Goal: Information Seeking & Learning: Learn about a topic

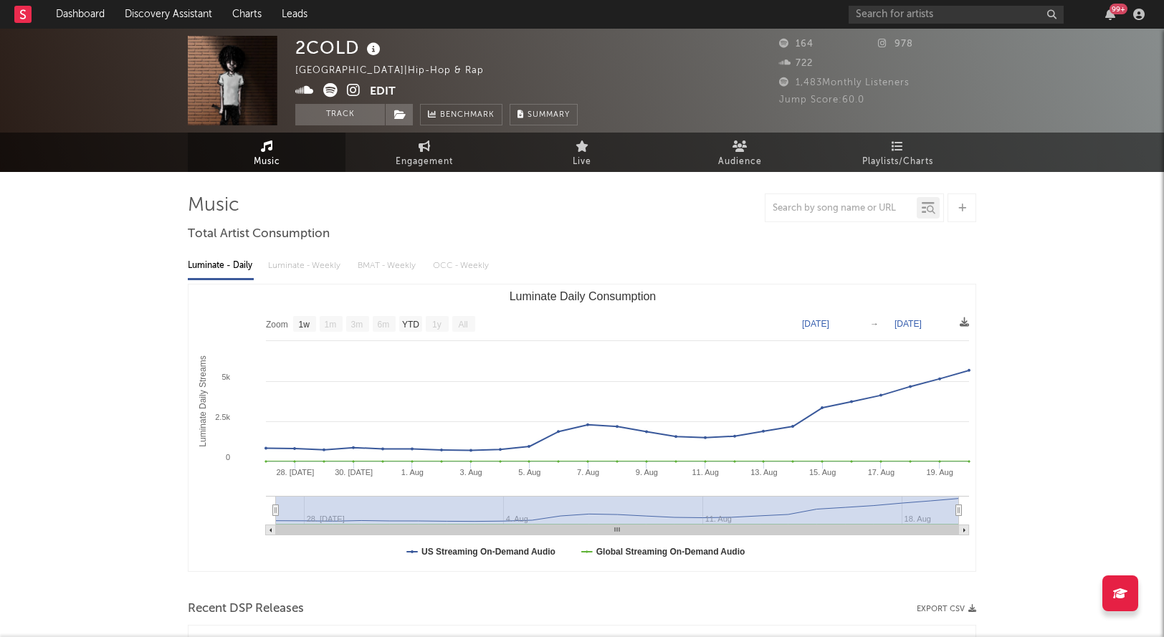
select select "1w"
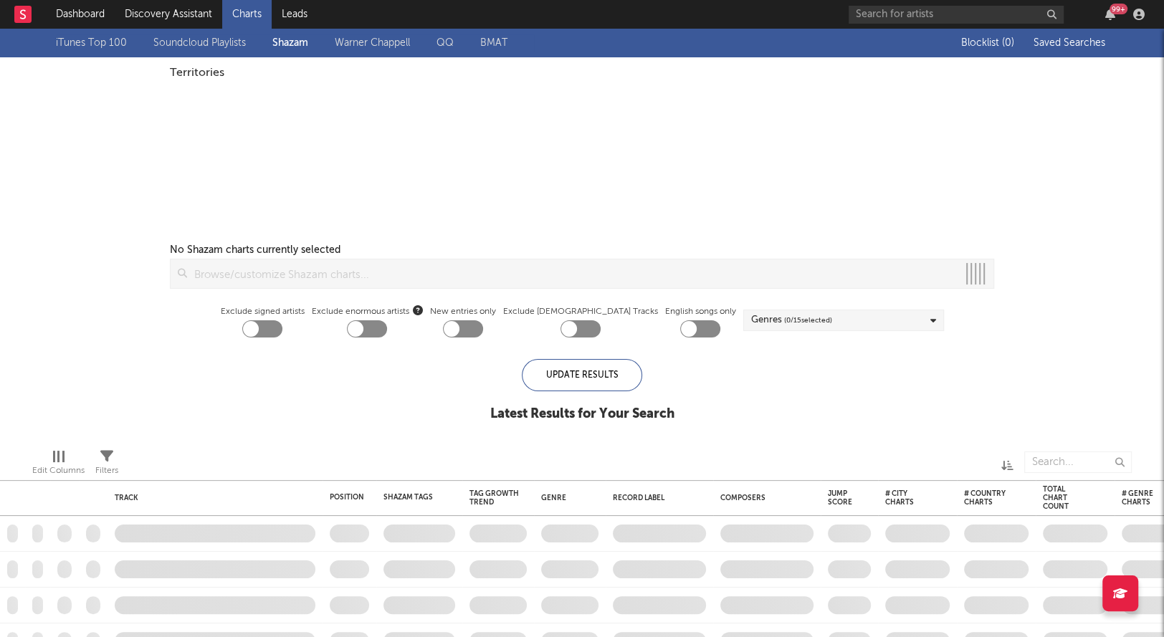
checkbox input "true"
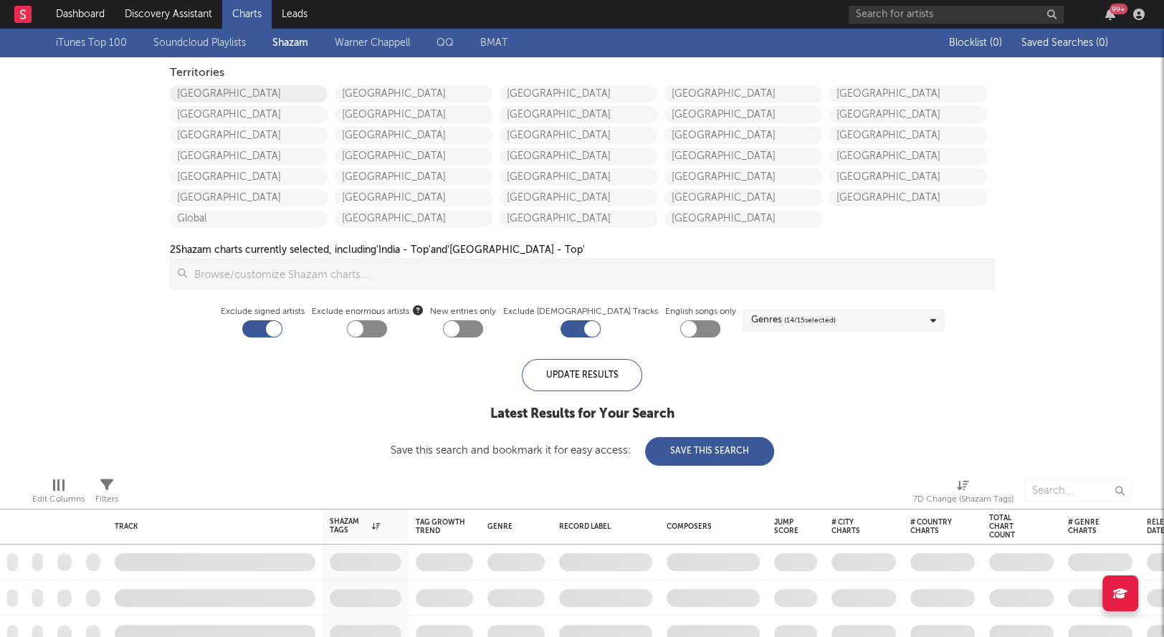
click at [281, 97] on link "United States" at bounding box center [249, 93] width 158 height 17
checkbox input "true"
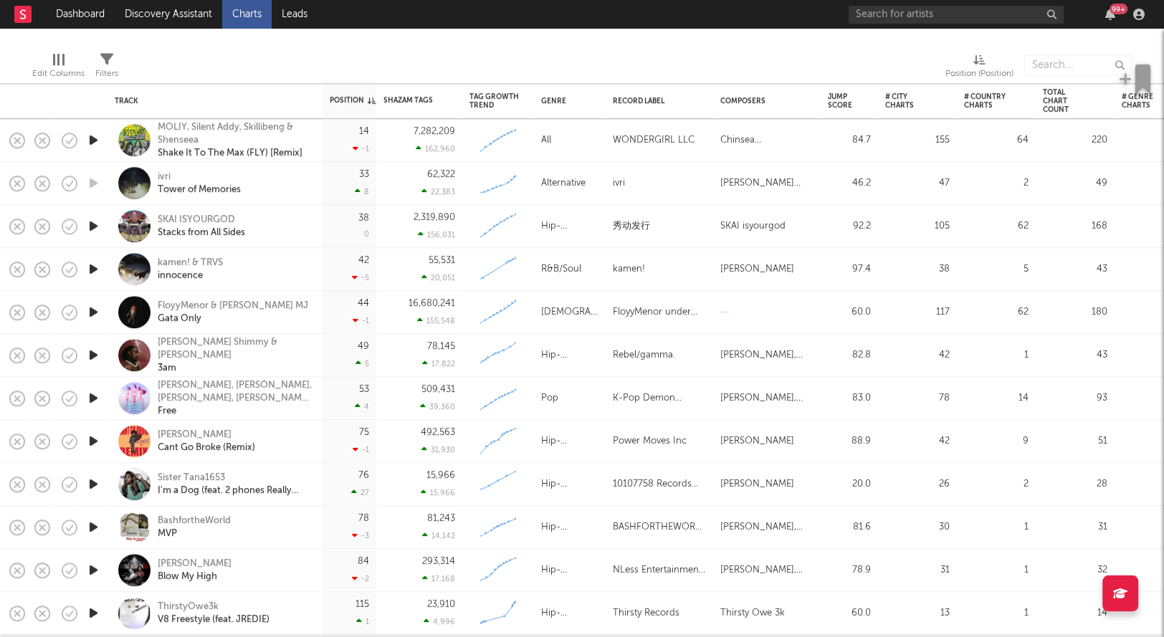
click at [95, 482] on icon "button" at bounding box center [93, 484] width 15 height 18
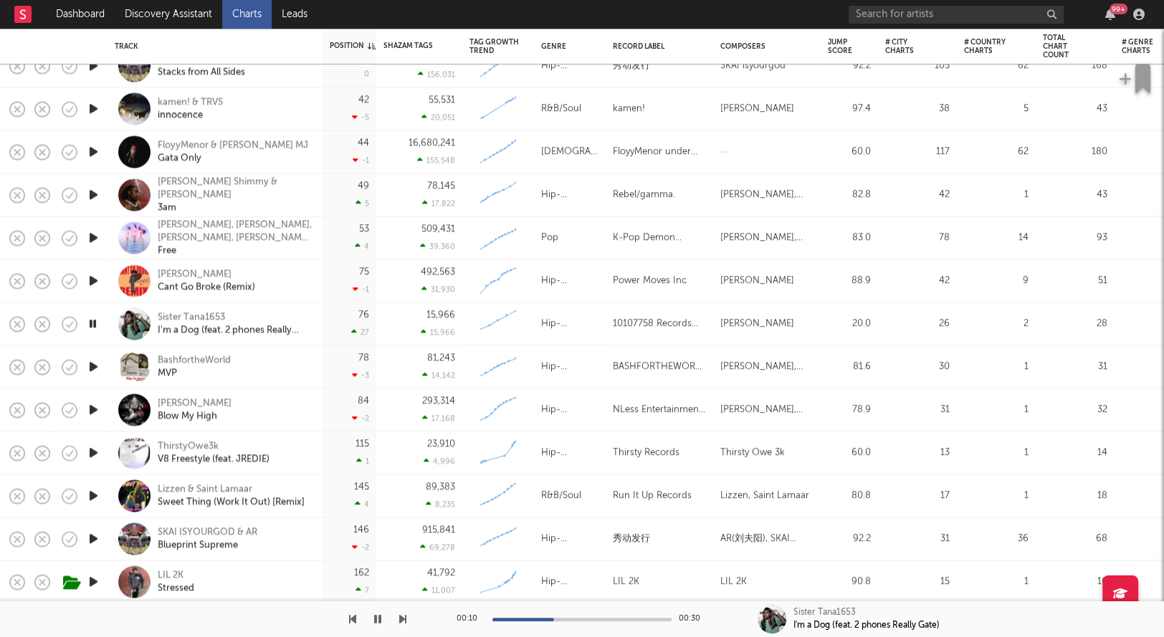
click at [92, 326] on icon "button" at bounding box center [93, 324] width 14 height 18
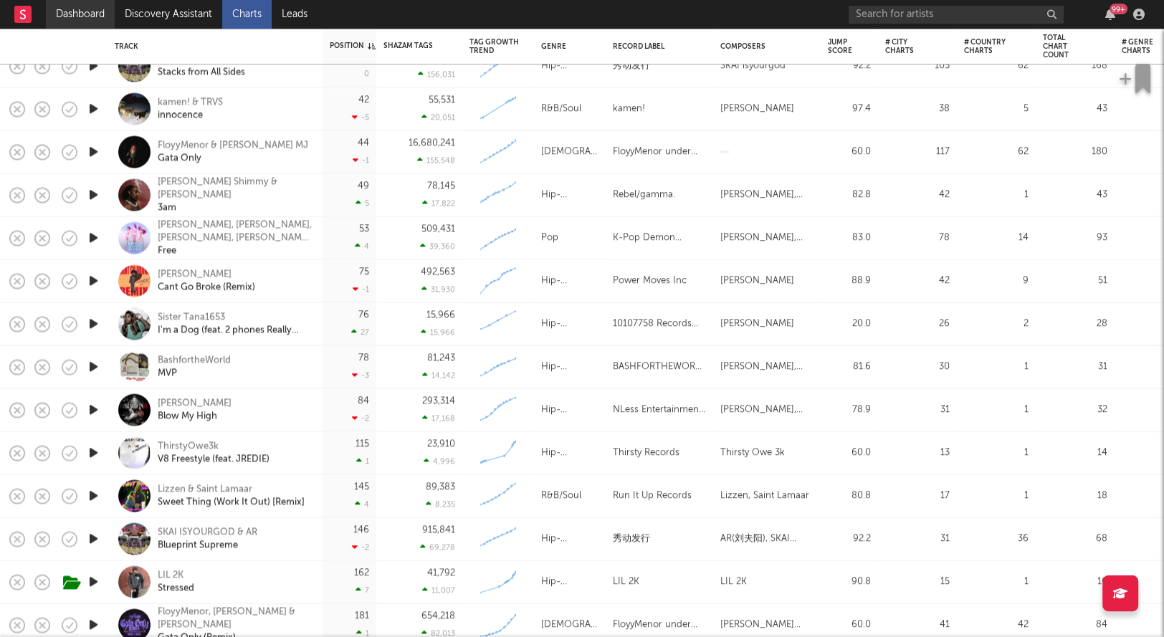
click at [82, 9] on link "Dashboard" at bounding box center [80, 14] width 69 height 29
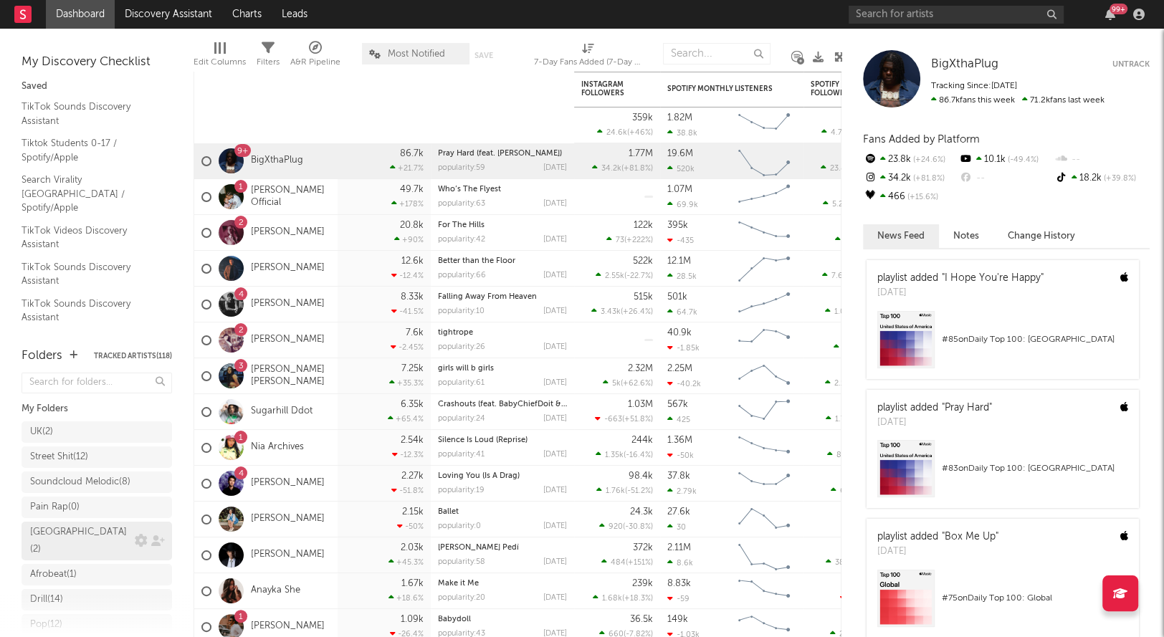
scroll to position [264, 0]
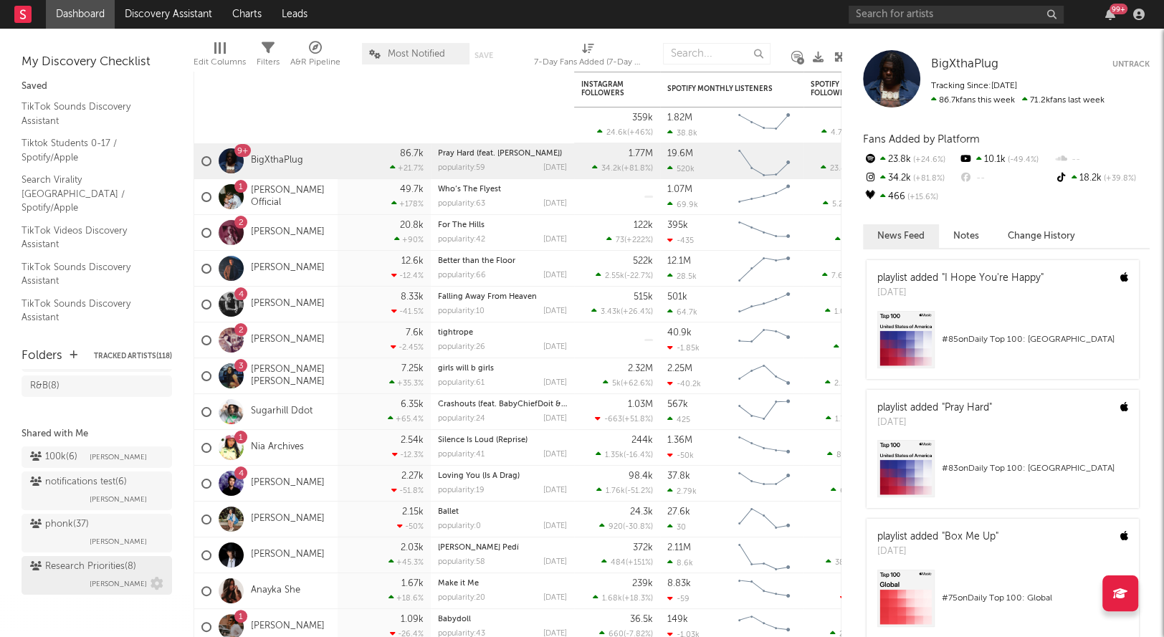
click at [47, 580] on div "Research Priorities ( 8 ) Brendan Condron" at bounding box center [96, 576] width 133 height 34
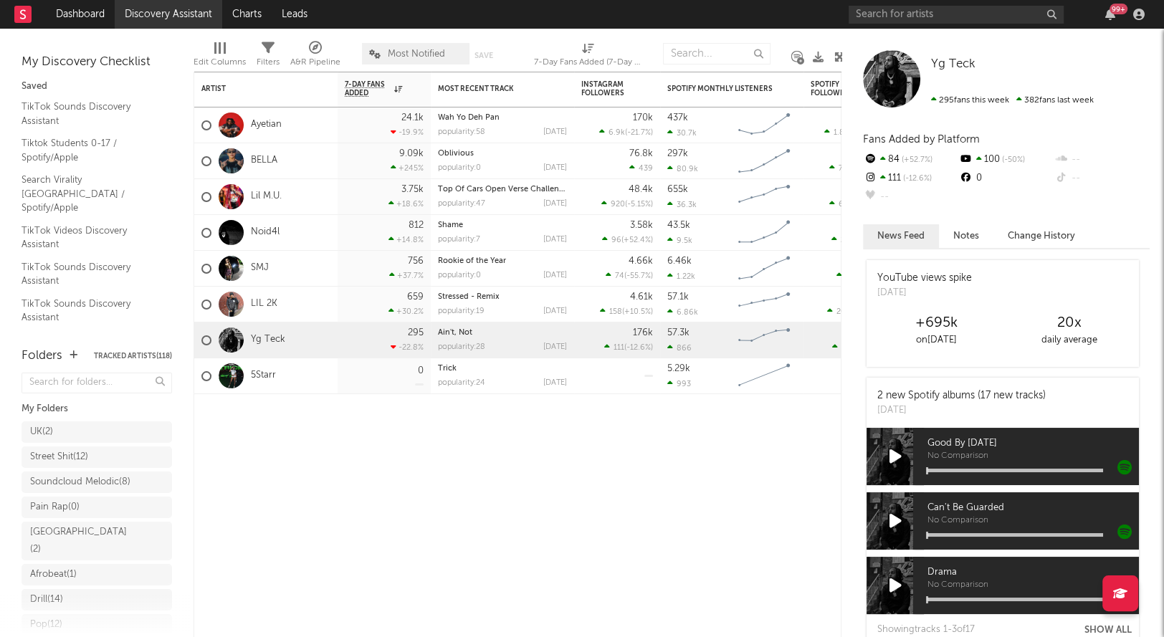
click at [196, 8] on link "Discovery Assistant" at bounding box center [169, 14] width 108 height 29
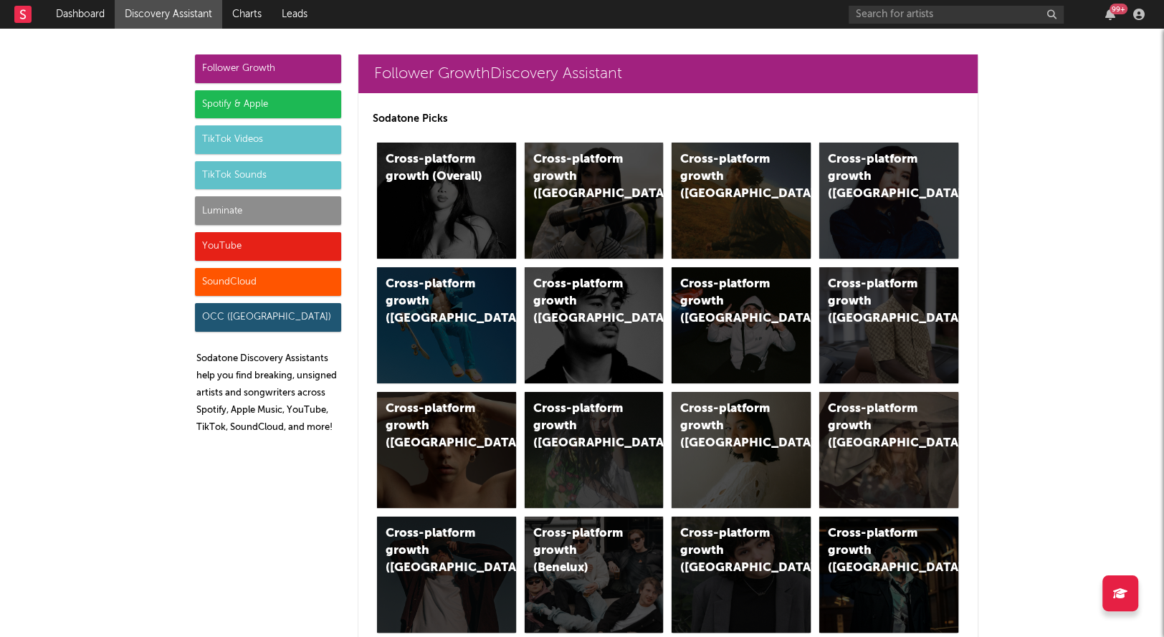
click at [245, 213] on div "Luminate" at bounding box center [268, 210] width 146 height 29
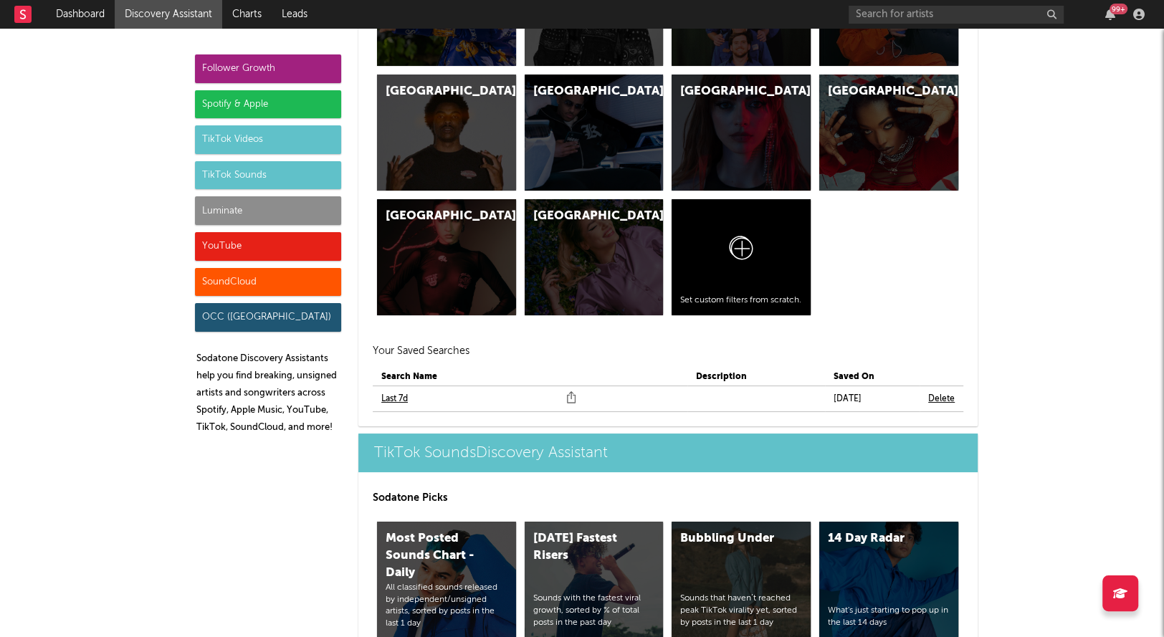
scroll to position [6539, 0]
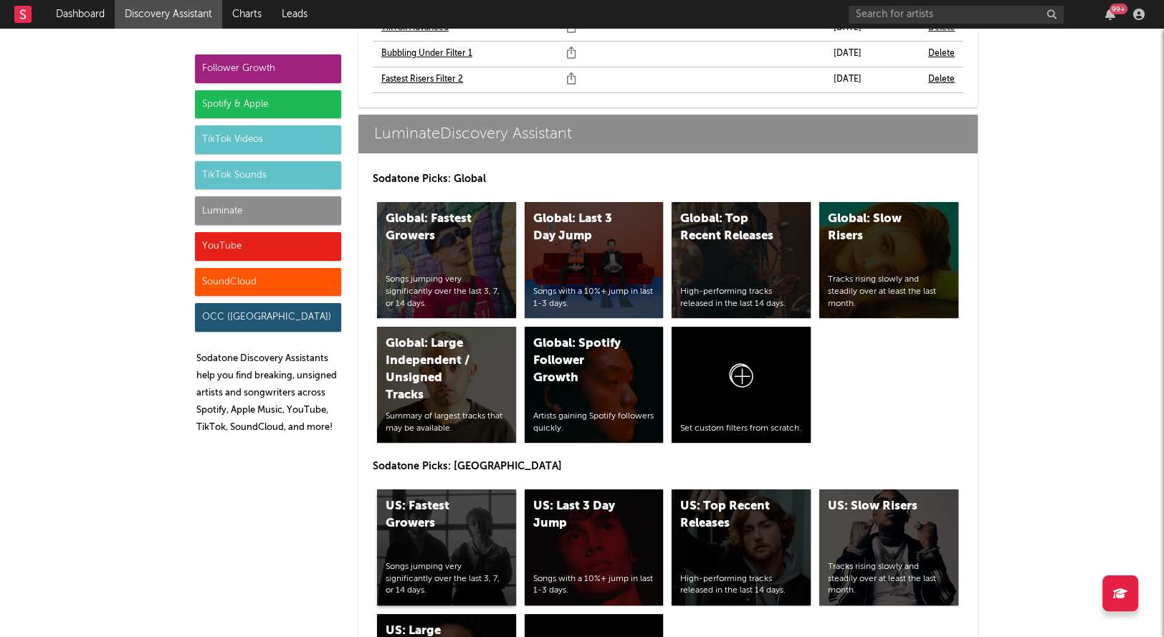
click at [399, 490] on div "US: Fastest Growers Songs jumping very significantly over the last 3, 7, or 14 …" at bounding box center [446, 548] width 139 height 116
click at [700, 498] on div "US: Top Recent Releases" at bounding box center [729, 515] width 98 height 34
click at [286, 262] on div "Follower Growth Spotify & Apple TikTok Videos TikTok Sounds Luminate YouTube So…" at bounding box center [268, 249] width 146 height 391
click at [286, 250] on div "YouTube" at bounding box center [268, 246] width 146 height 29
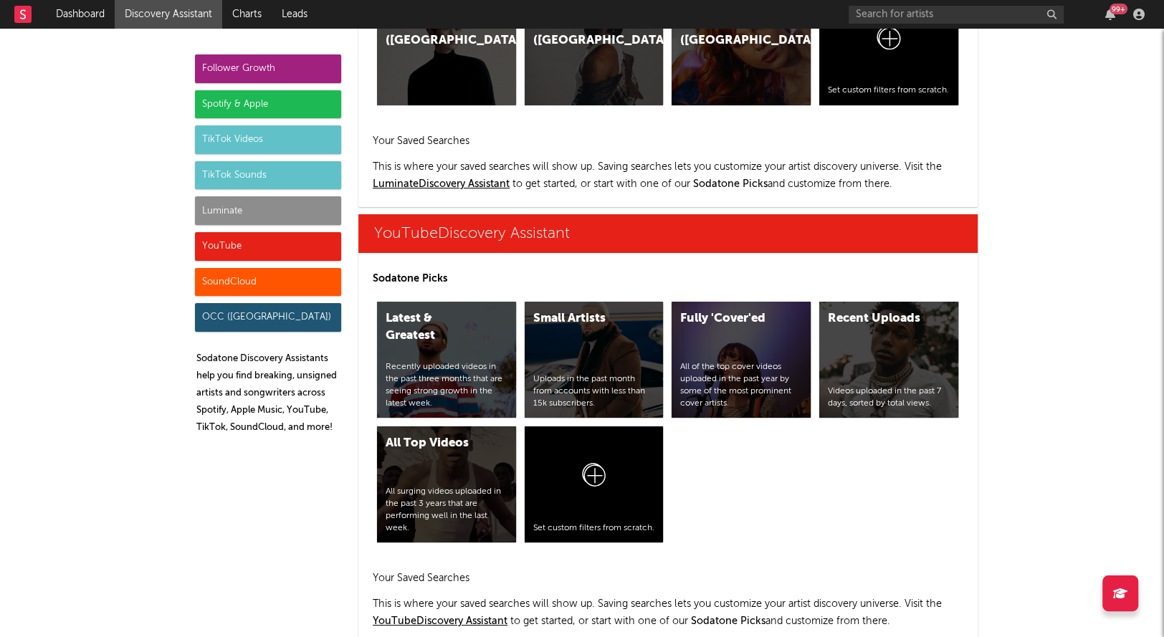
scroll to position [8337, 0]
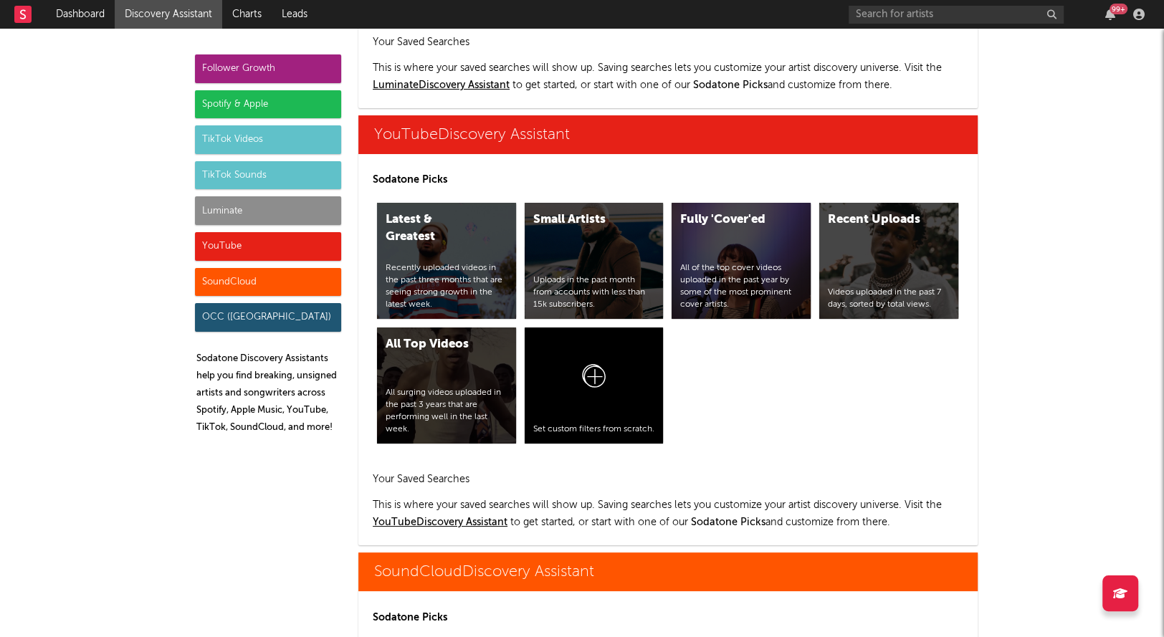
click at [286, 250] on div "YouTube" at bounding box center [268, 246] width 146 height 29
click at [266, 247] on div "YouTube" at bounding box center [268, 246] width 146 height 29
click at [561, 203] on div "Small Artists Uploads in the past month from accounts with less than 15k subscr…" at bounding box center [594, 261] width 139 height 116
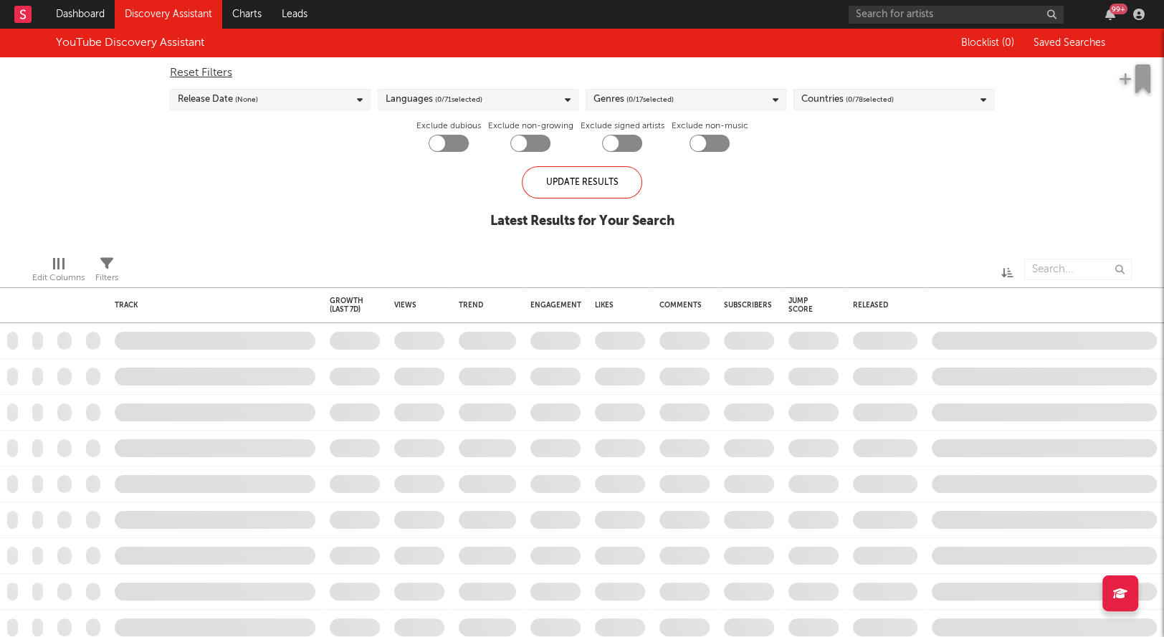
checkbox input "true"
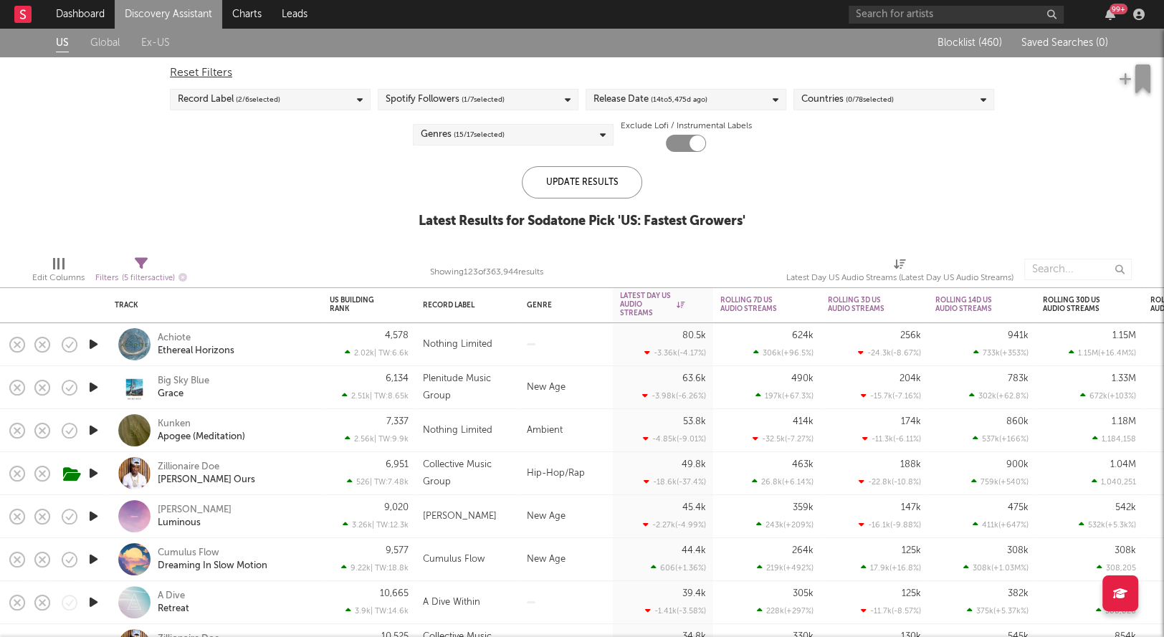
click at [688, 97] on span "( 14 to [DATE])" at bounding box center [679, 99] width 57 height 17
click at [672, 214] on input "14" at bounding box center [659, 211] width 36 height 22
type input "1"
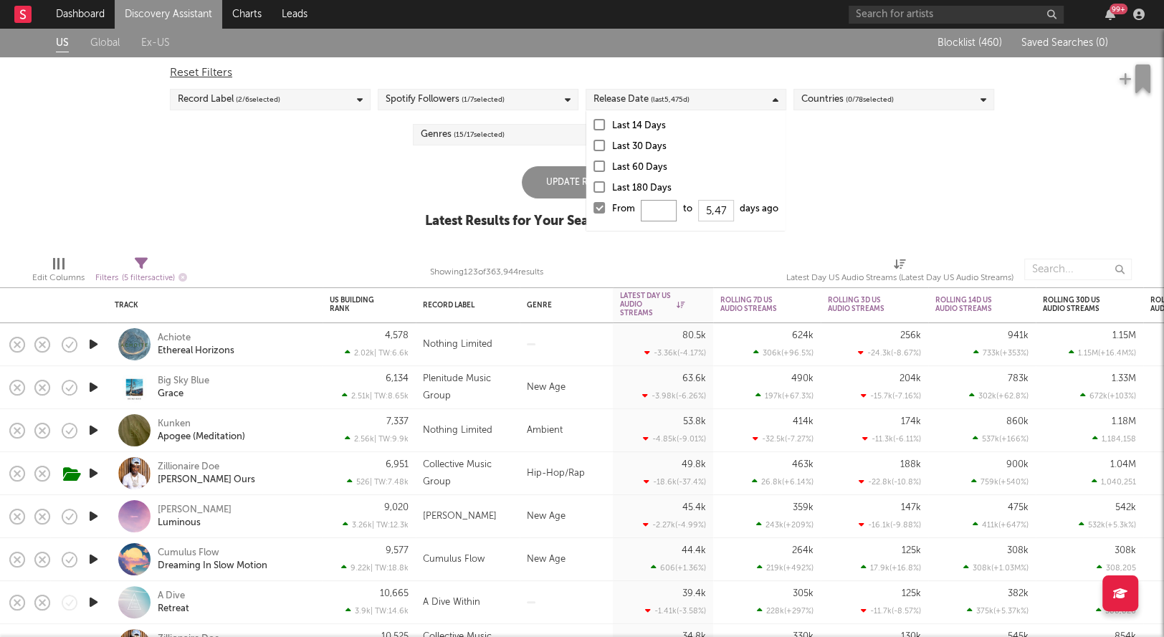
type input "0"
click at [536, 157] on div "US Global Ex-US Blocklist ( 460 ) Saved Searches ( 0 ) Reset Filters Record Lab…" at bounding box center [582, 137] width 1164 height 216
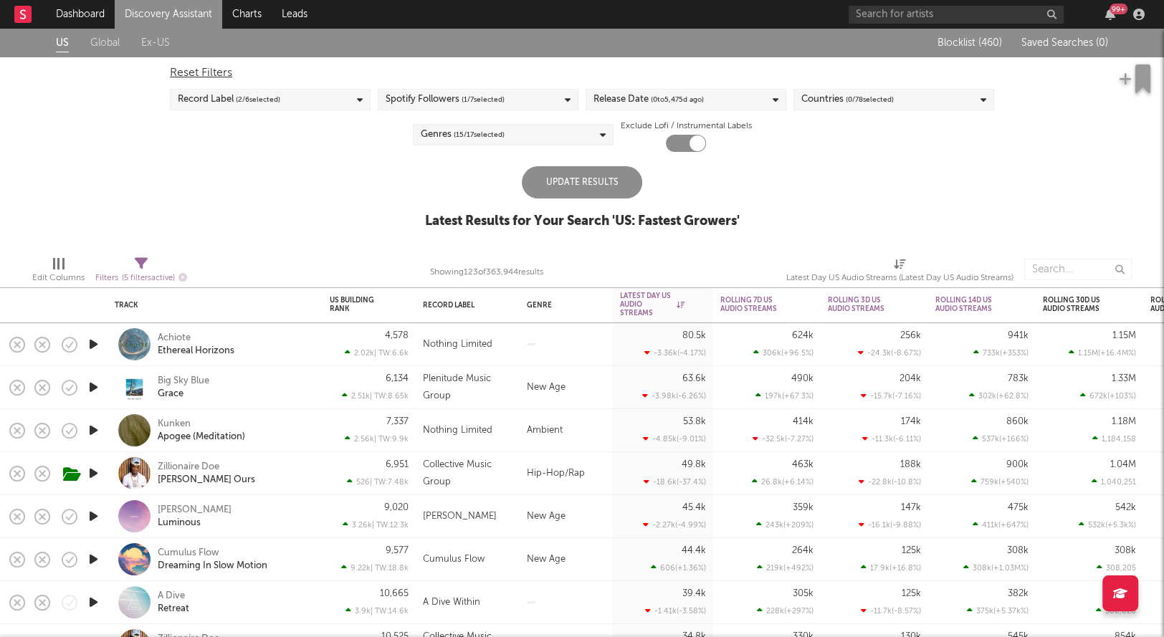
click at [568, 191] on div "Update Results" at bounding box center [582, 182] width 120 height 32
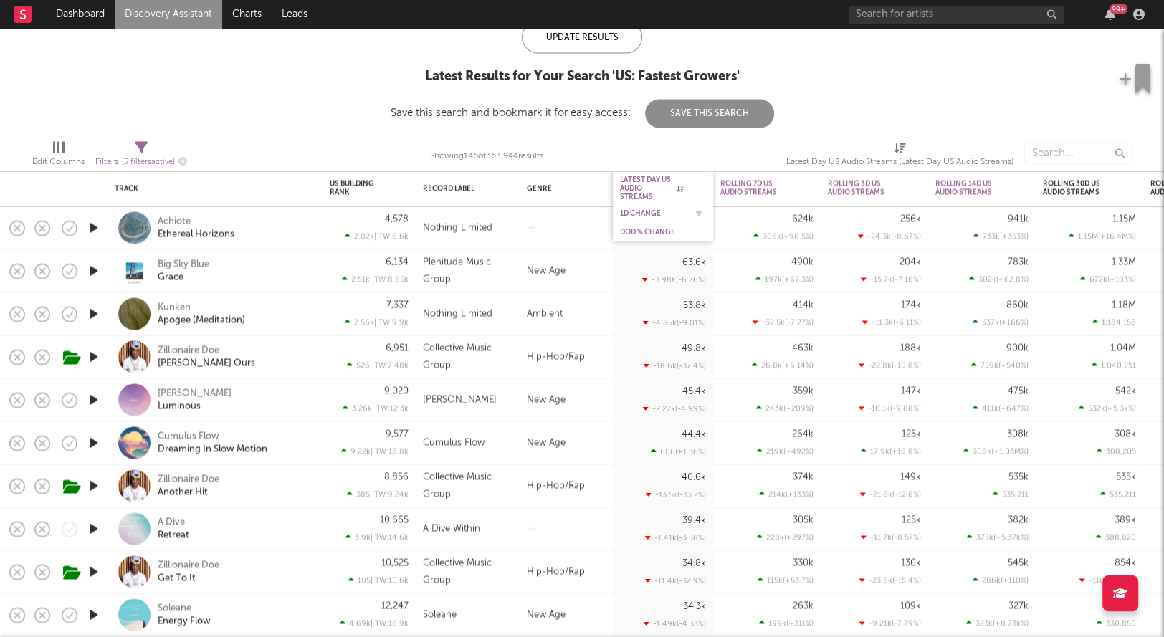
click at [629, 214] on div "1D Change" at bounding box center [652, 213] width 65 height 9
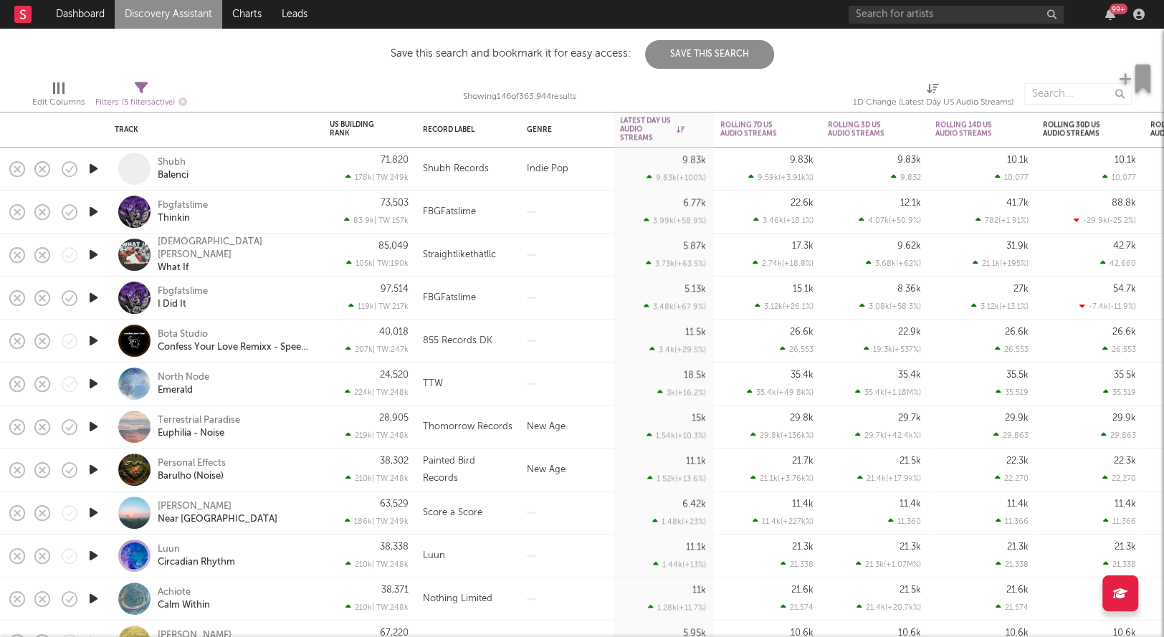
click at [90, 255] on icon "button" at bounding box center [93, 255] width 15 height 18
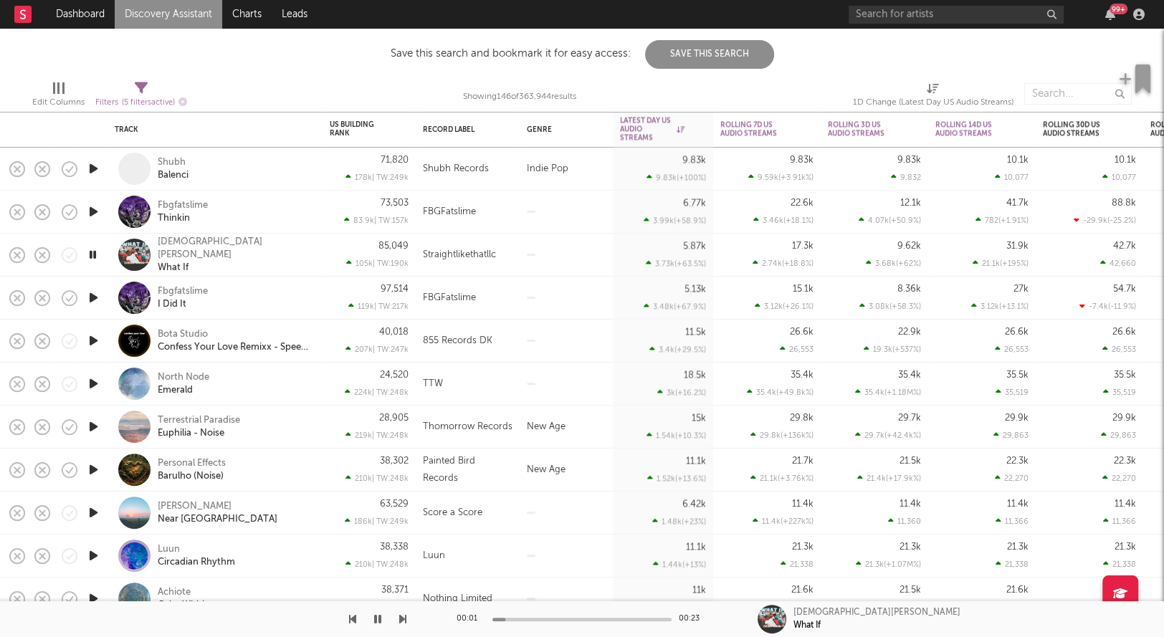
click at [90, 255] on icon "button" at bounding box center [93, 255] width 14 height 18
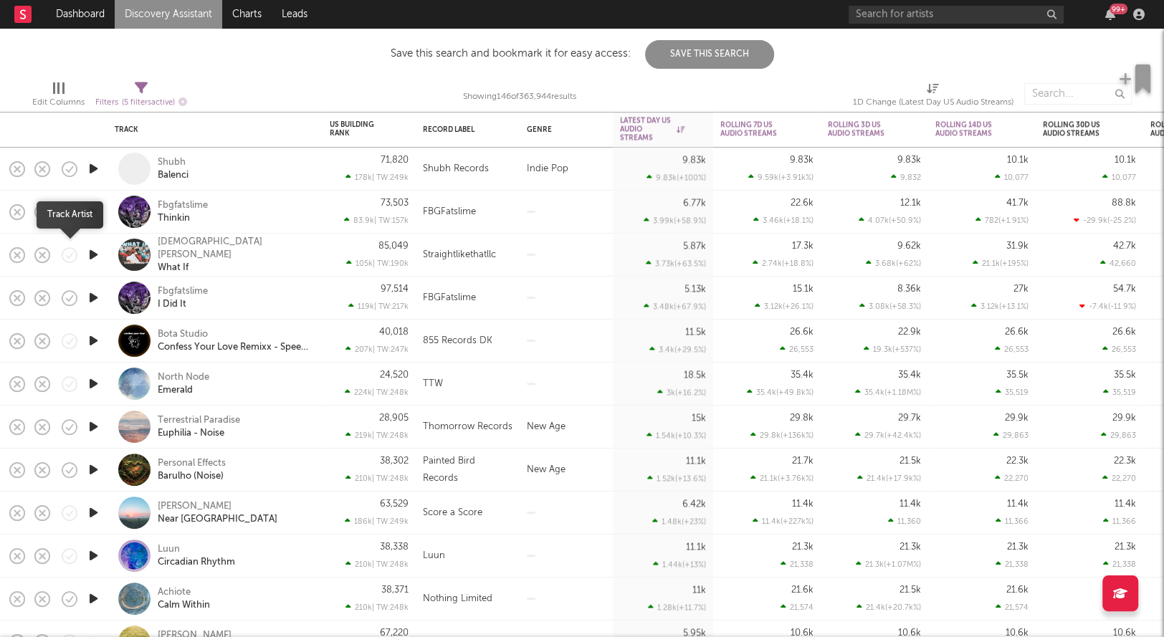
click at [77, 255] on icon "button" at bounding box center [70, 255] width 20 height 20
click at [95, 256] on icon "button" at bounding box center [93, 255] width 15 height 18
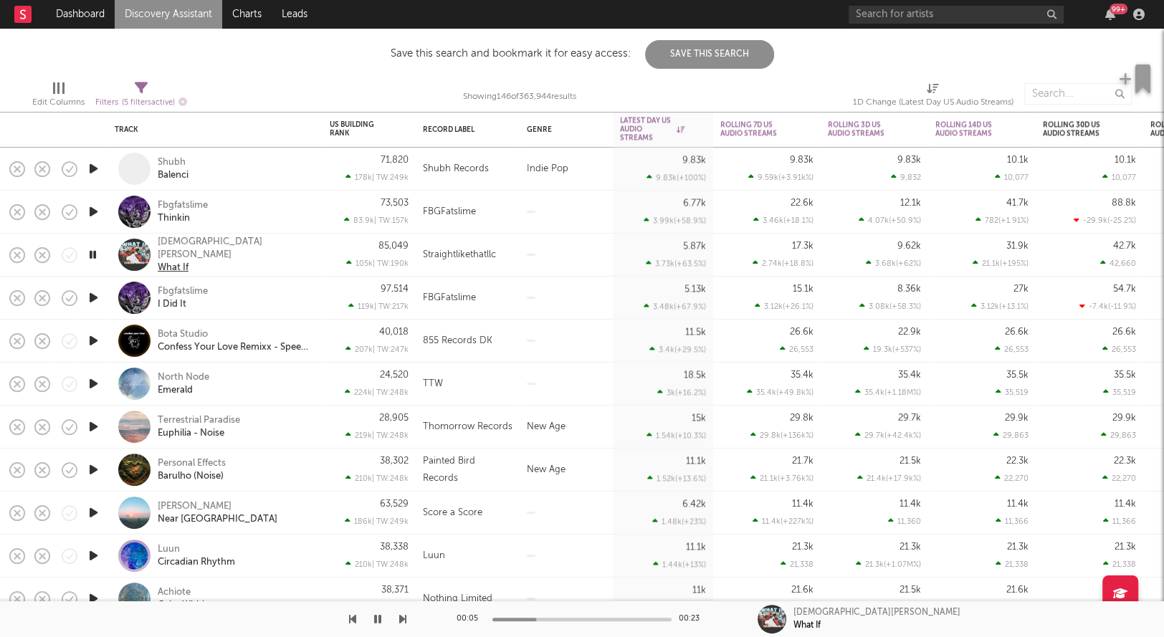
click at [174, 265] on div "What If" at bounding box center [173, 268] width 31 height 13
click at [186, 250] on div "Isaiah Wood" at bounding box center [235, 249] width 154 height 26
click at [89, 253] on icon "button" at bounding box center [93, 255] width 14 height 18
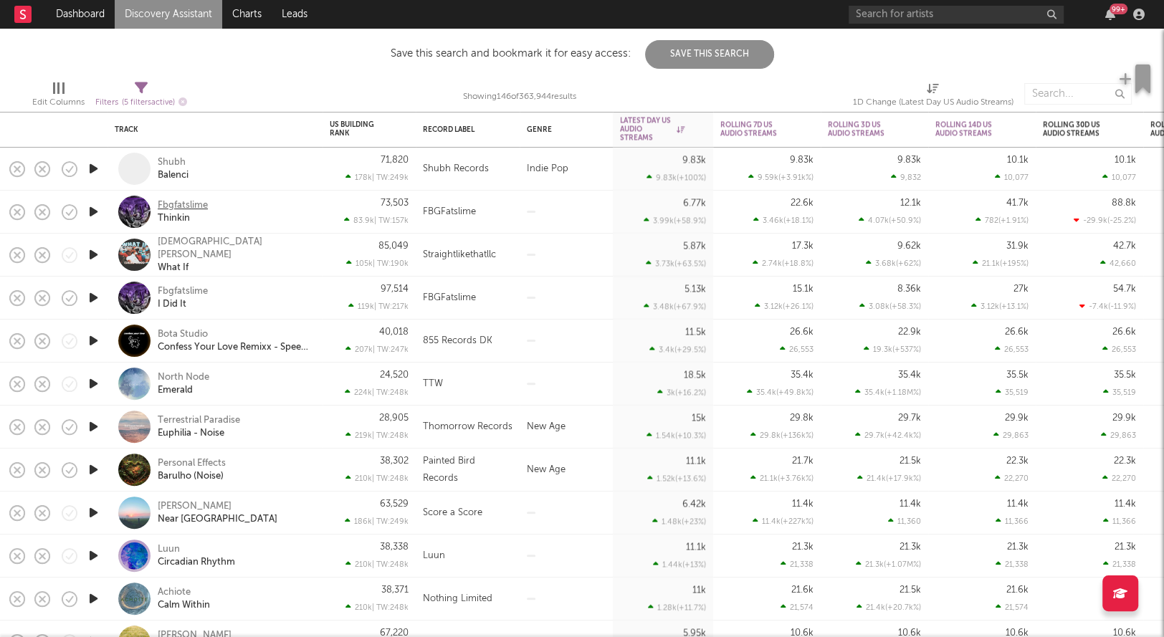
click at [188, 202] on div "Fbgfatslime" at bounding box center [183, 205] width 50 height 13
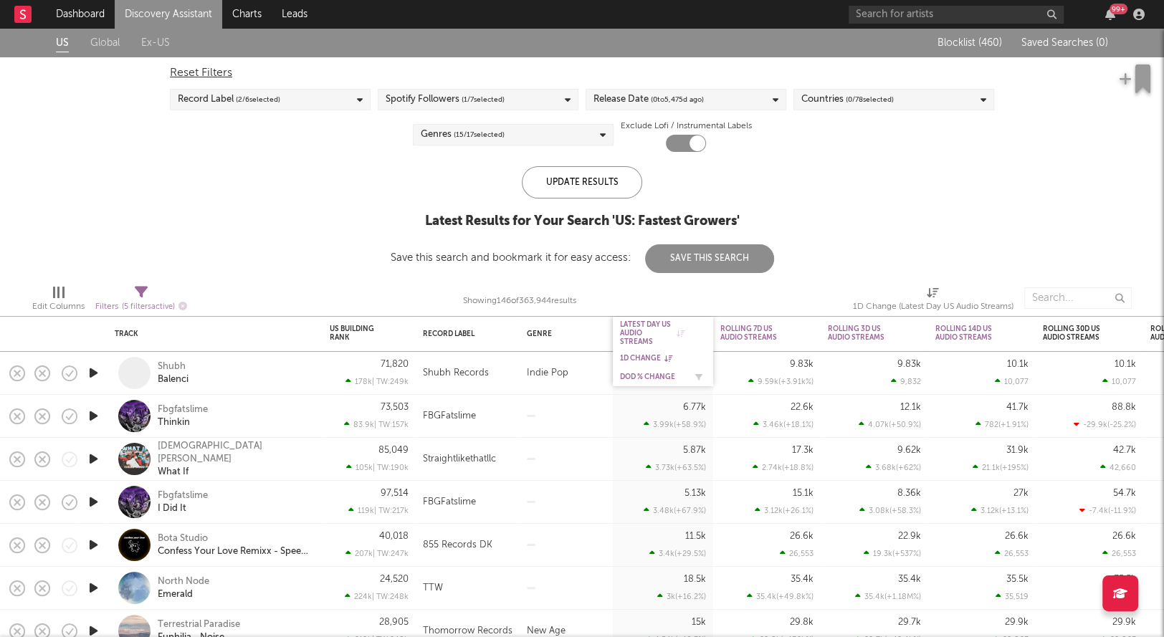
click at [650, 379] on div "DoD % Change" at bounding box center [652, 377] width 65 height 9
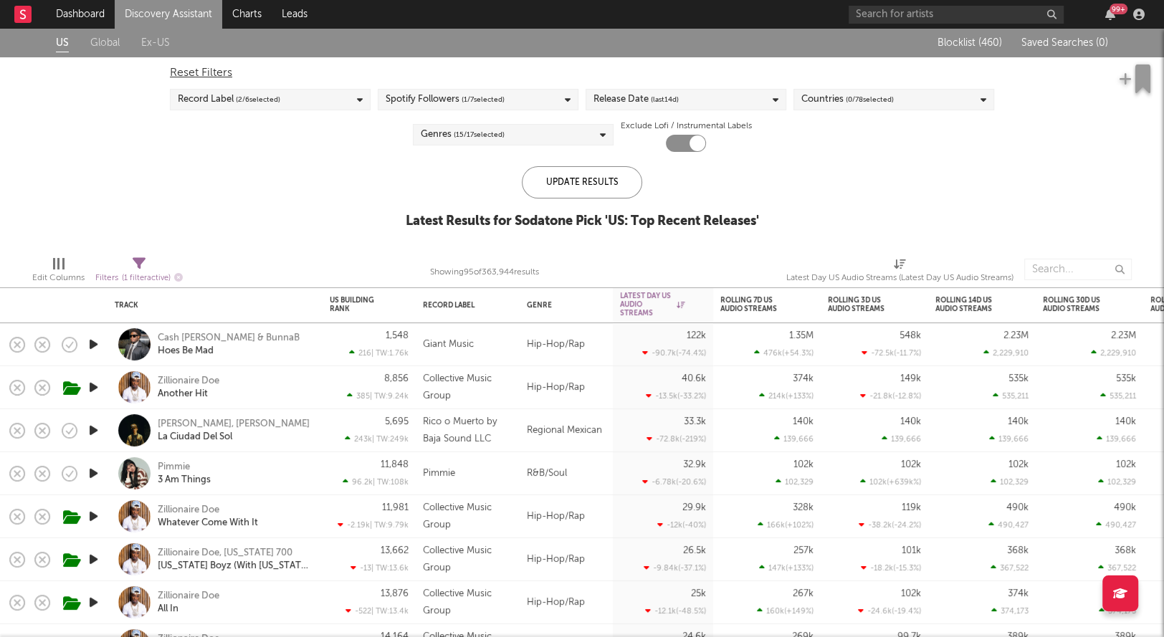
click at [646, 98] on div "Release Date (last 14 d)" at bounding box center [636, 99] width 85 height 17
click at [596, 210] on div at bounding box center [599, 207] width 11 height 11
click at [594, 210] on input "From to days ago" at bounding box center [594, 212] width 0 height 23
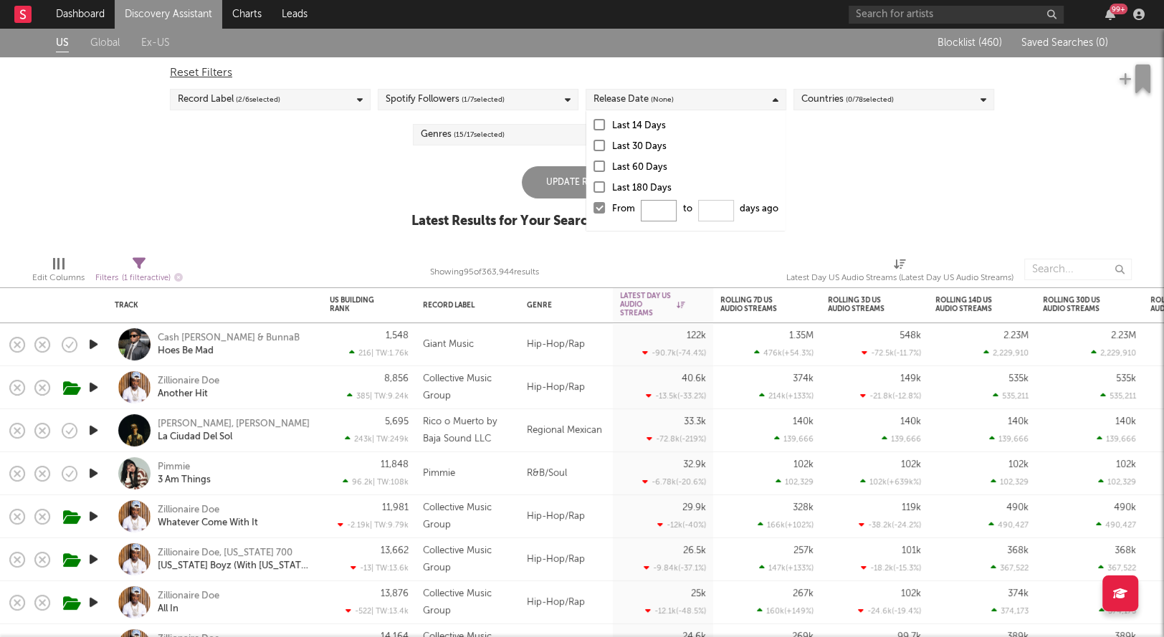
click at [660, 211] on input "From to days ago" at bounding box center [659, 211] width 36 height 22
type input "0"
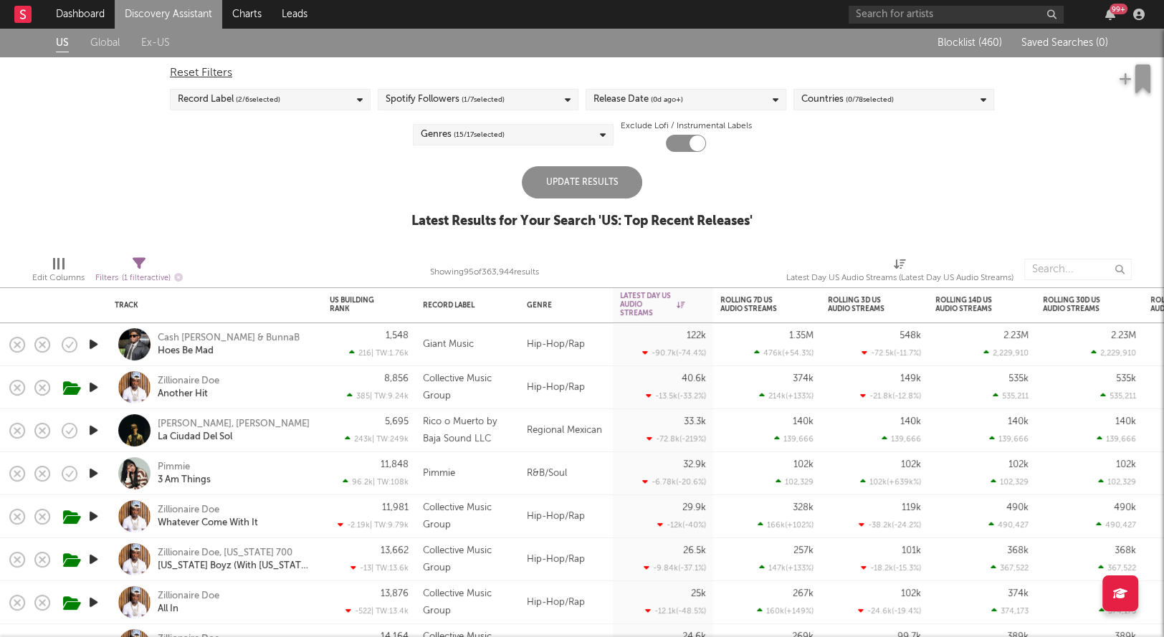
click at [537, 175] on div "Update Results" at bounding box center [582, 182] width 120 height 32
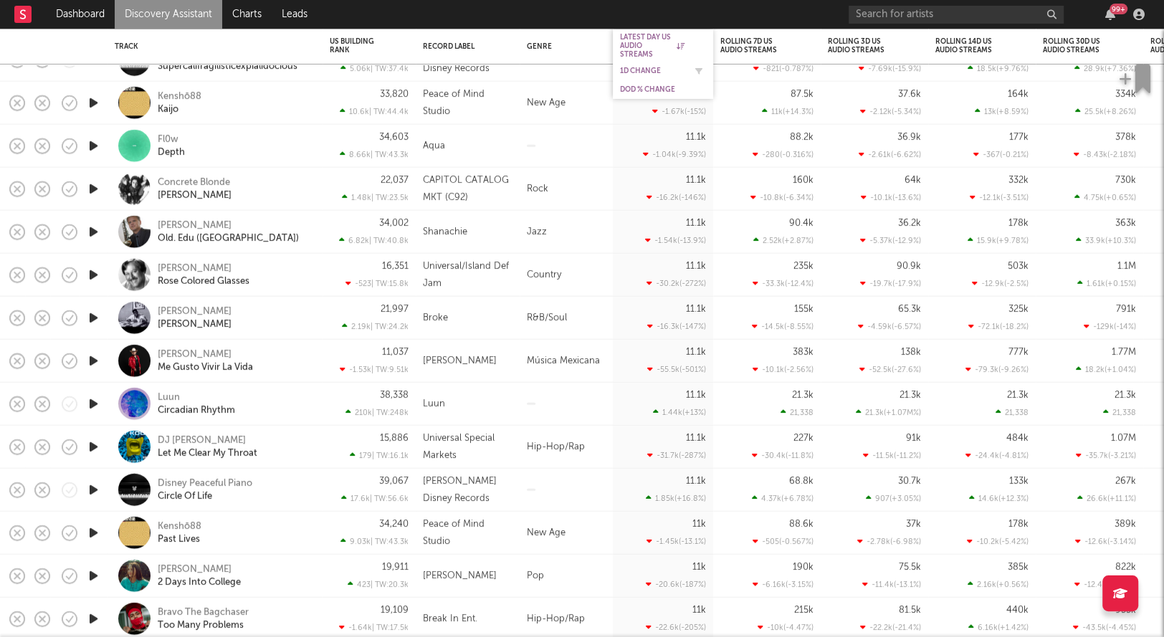
click at [642, 72] on div "1D Change" at bounding box center [652, 71] width 65 height 9
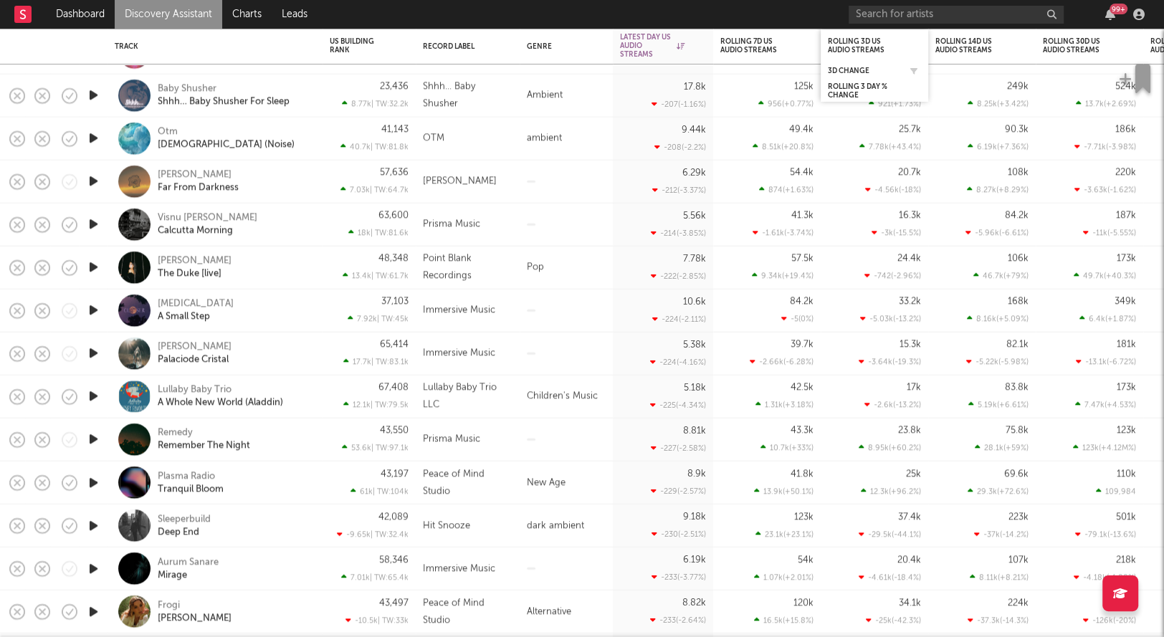
click at [846, 64] on div "3D Change" at bounding box center [874, 71] width 93 height 14
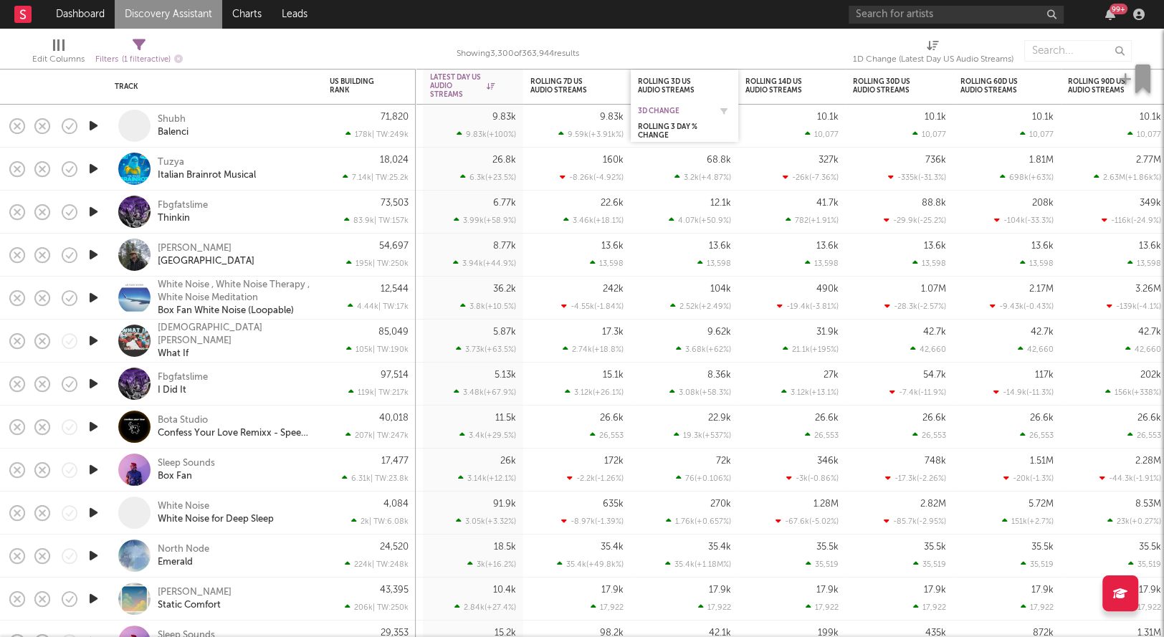
click at [664, 111] on div "3D Change" at bounding box center [674, 111] width 72 height 9
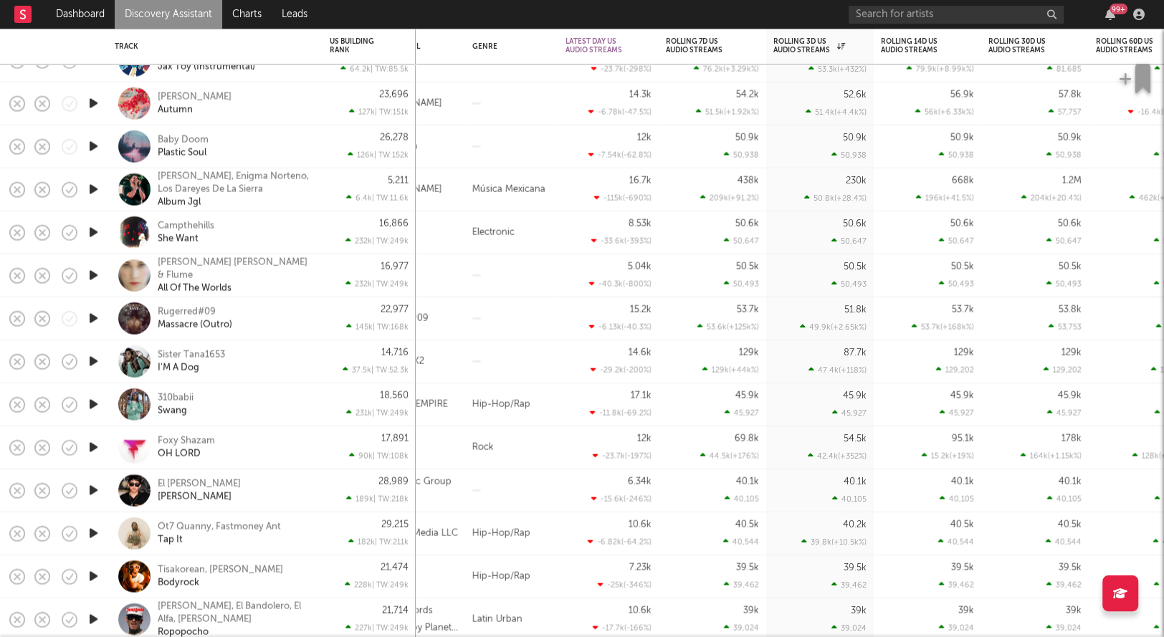
click at [91, 233] on icon "button" at bounding box center [93, 233] width 15 height 18
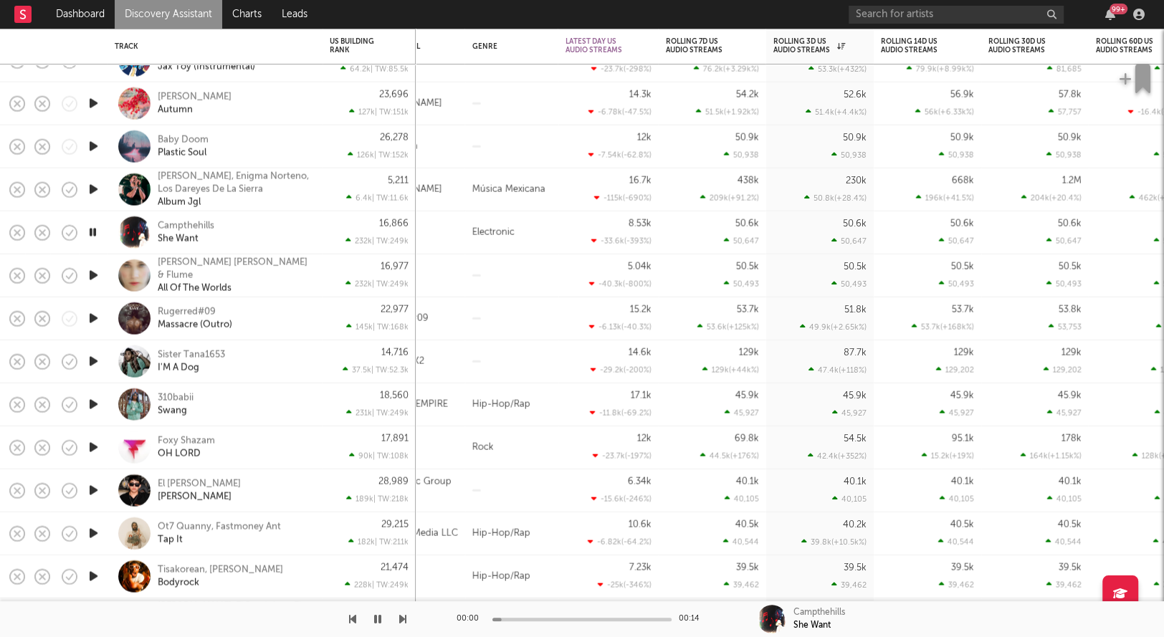
click at [91, 233] on icon "button" at bounding box center [93, 233] width 14 height 18
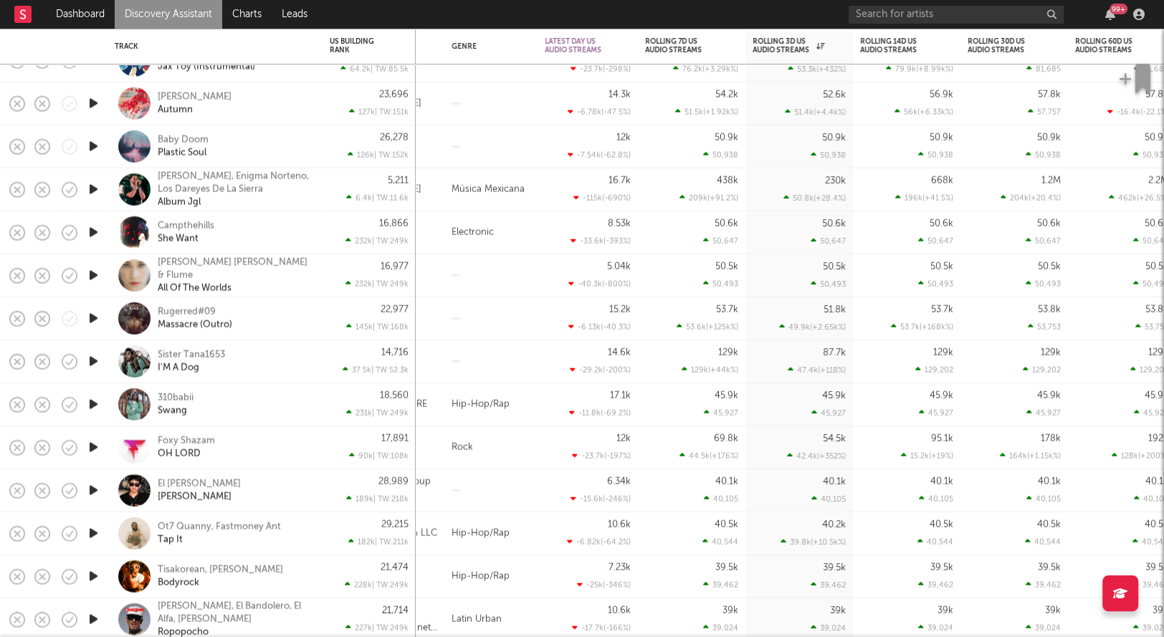
click at [90, 358] on icon "button" at bounding box center [93, 362] width 15 height 18
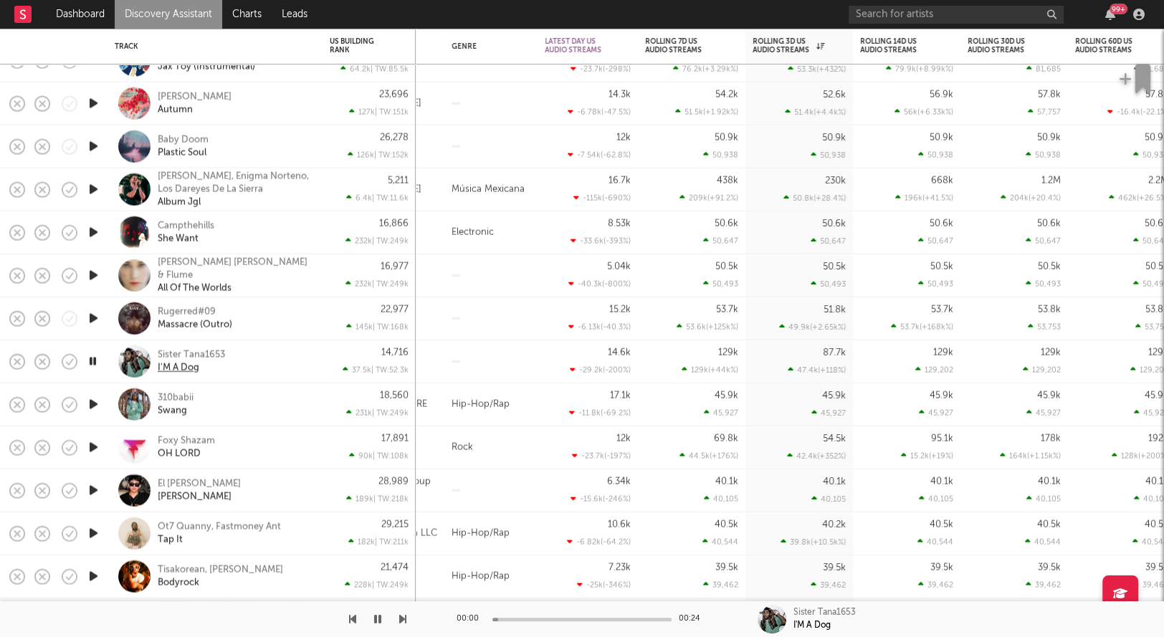
click at [181, 366] on div "I'M A Dog" at bounding box center [179, 367] width 42 height 13
click at [173, 353] on div "Sister Tana1653" at bounding box center [191, 354] width 67 height 13
click at [94, 362] on icon "button" at bounding box center [93, 362] width 14 height 18
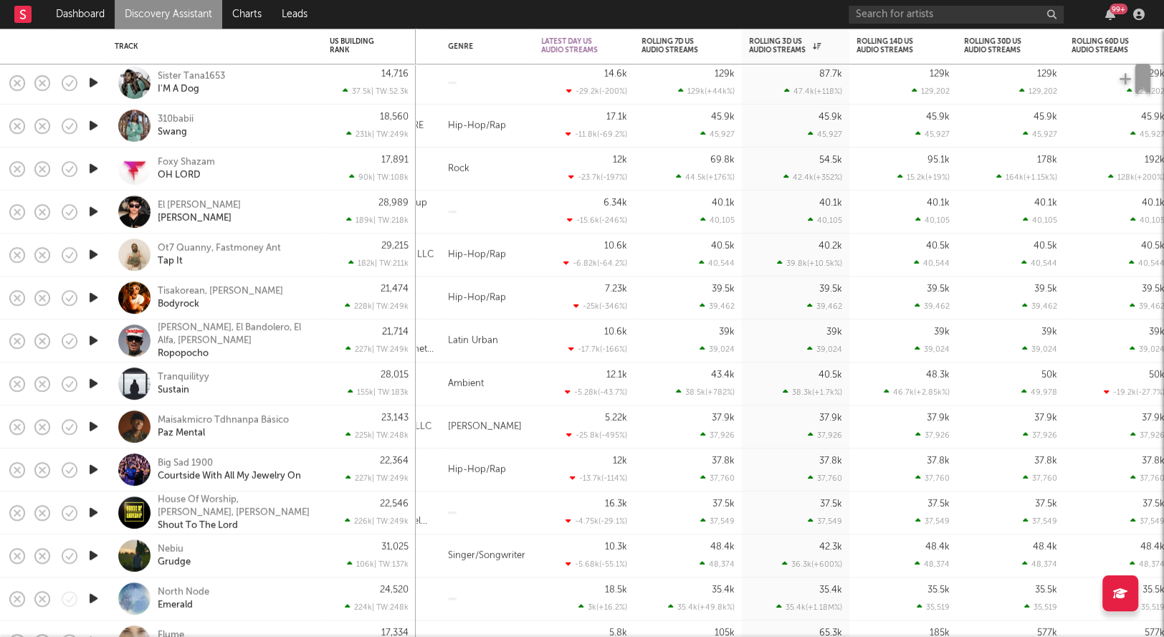
click at [90, 298] on icon "button" at bounding box center [93, 298] width 15 height 18
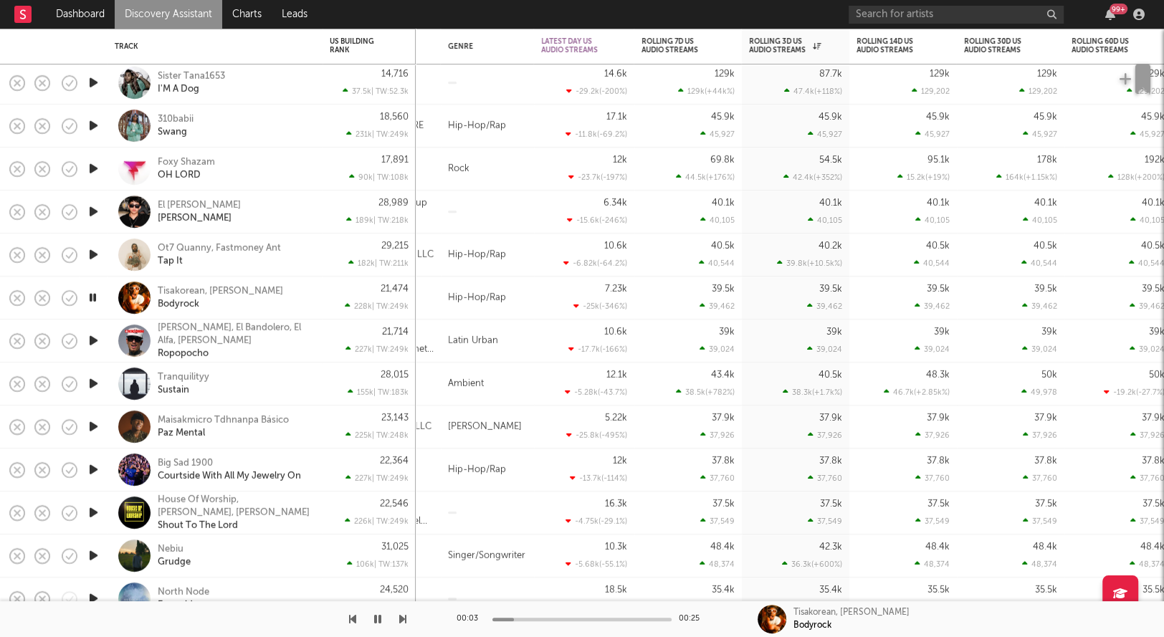
click at [90, 298] on icon "button" at bounding box center [93, 298] width 14 height 18
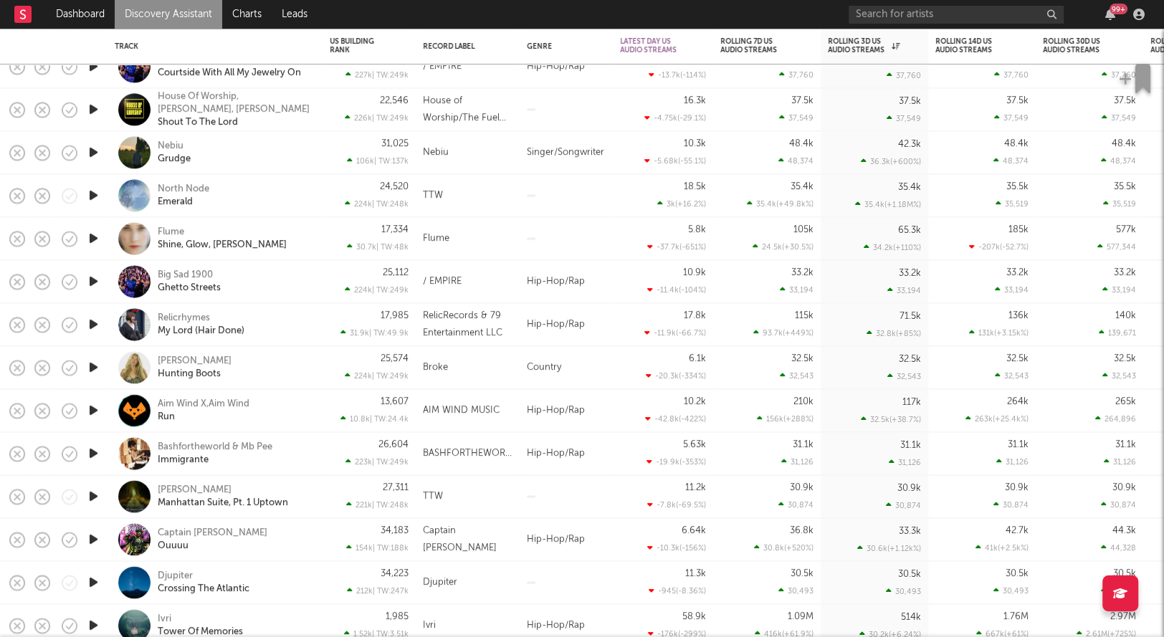
click at [92, 152] on icon "button" at bounding box center [93, 153] width 15 height 18
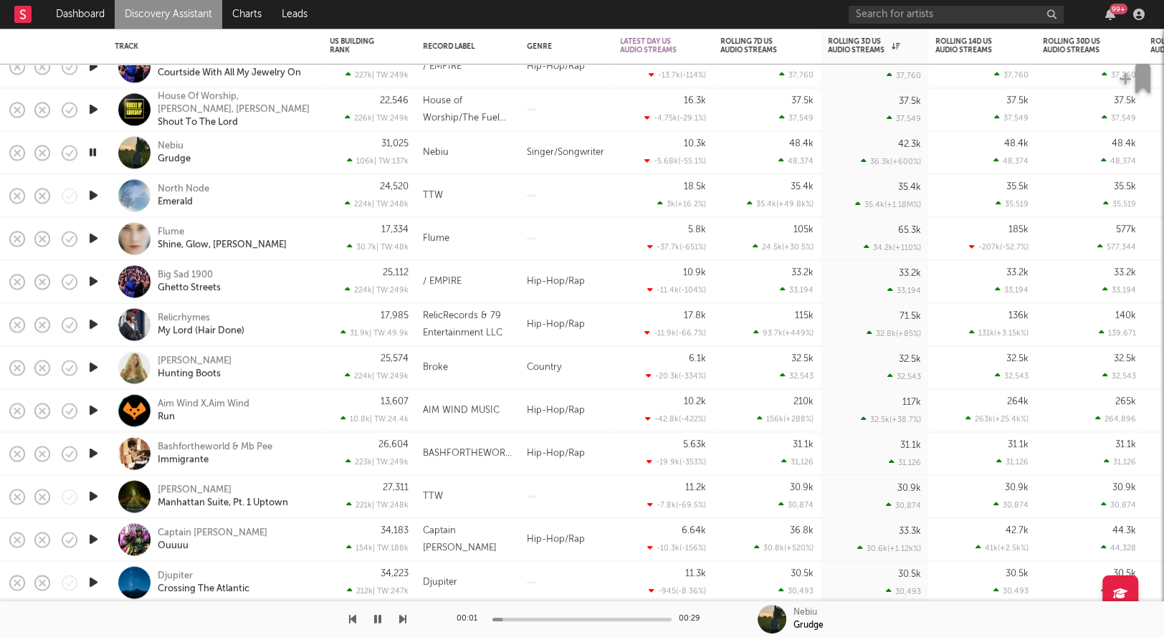
click at [92, 152] on icon "button" at bounding box center [93, 153] width 14 height 18
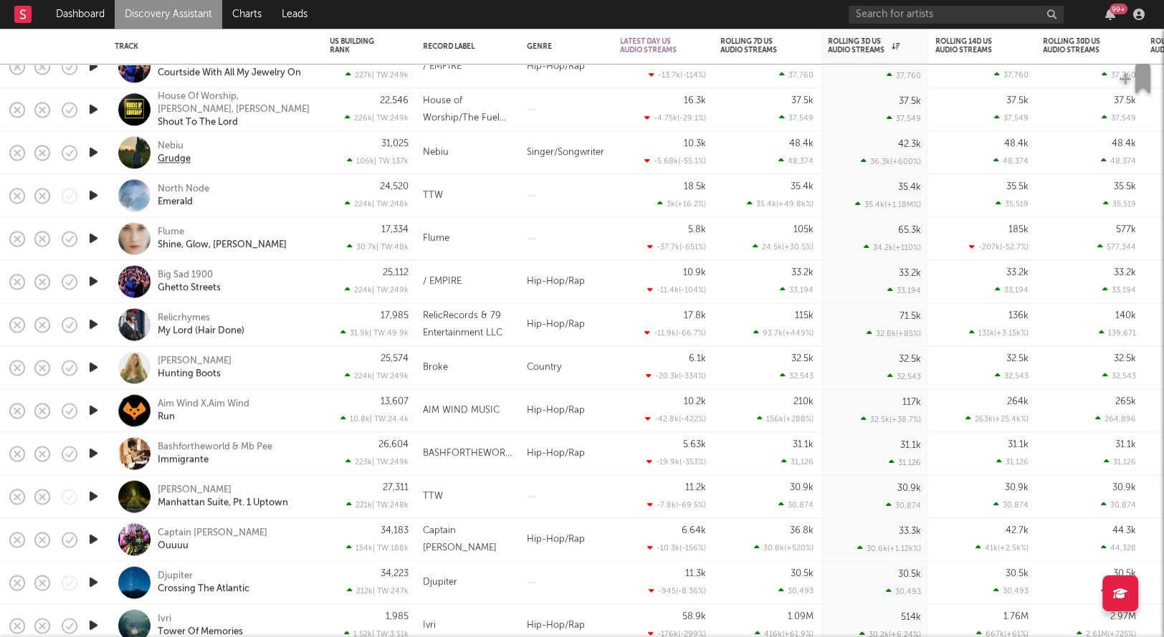
click at [174, 158] on div "Grudge" at bounding box center [174, 159] width 33 height 13
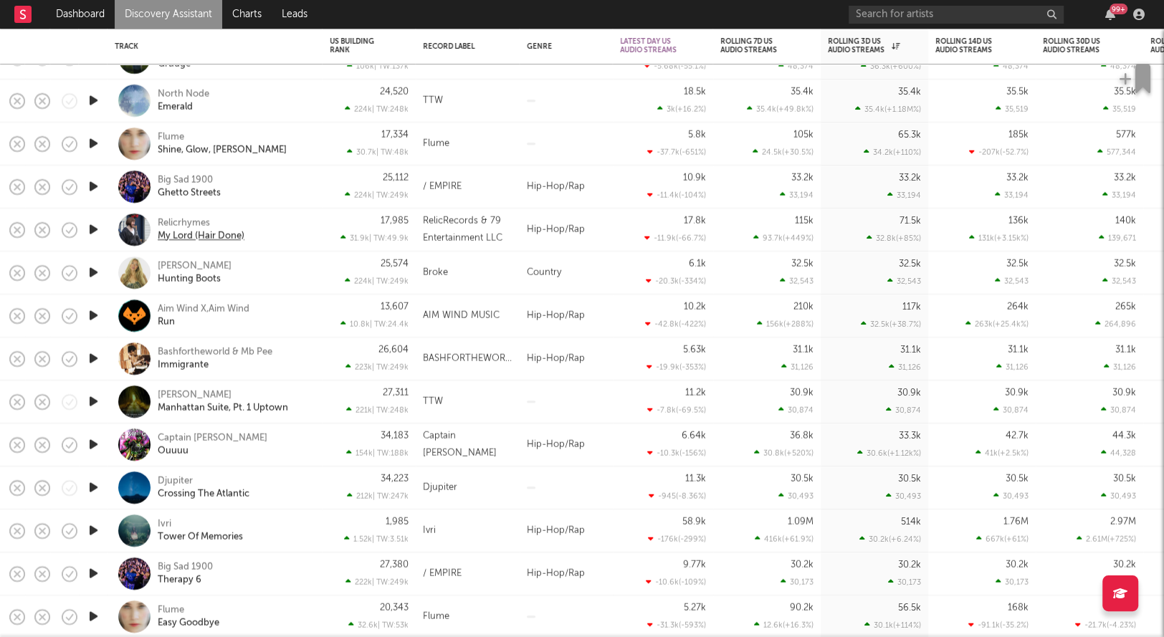
click at [204, 240] on div "My Lord (Hair Done)" at bounding box center [201, 236] width 87 height 13
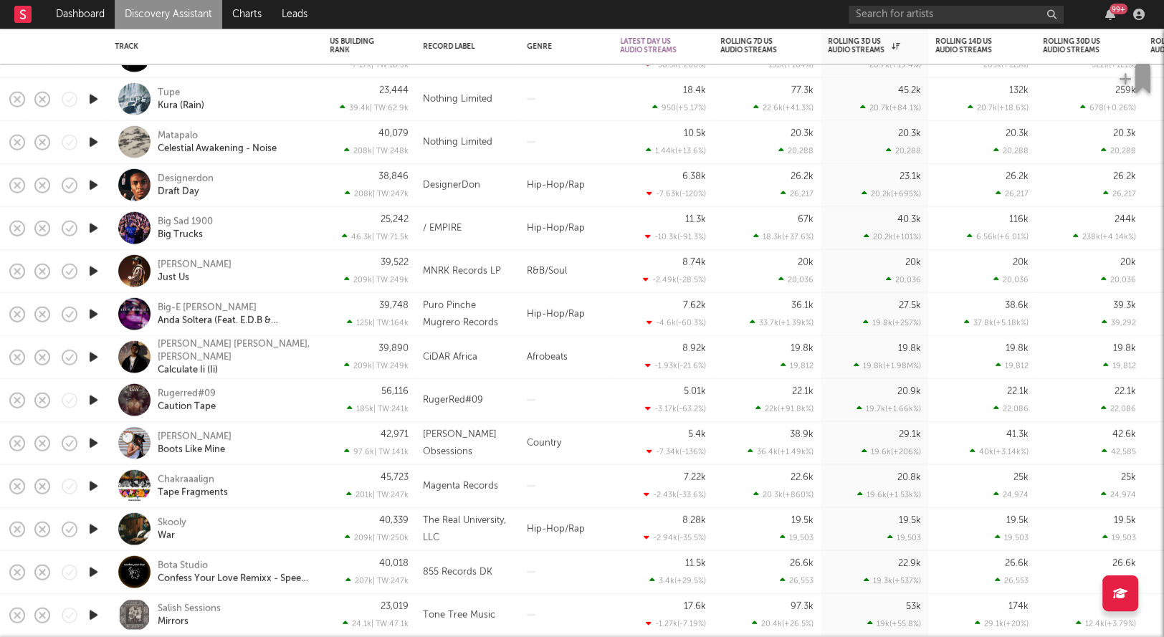
click at [94, 191] on icon "button" at bounding box center [93, 185] width 15 height 18
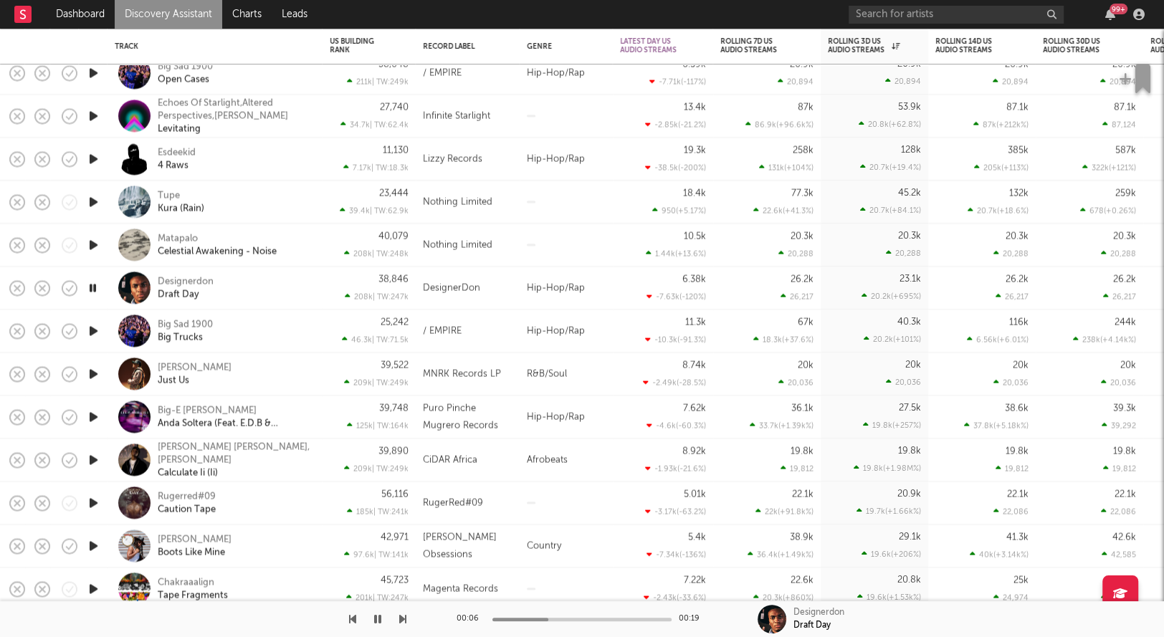
click at [93, 288] on icon "button" at bounding box center [93, 288] width 14 height 18
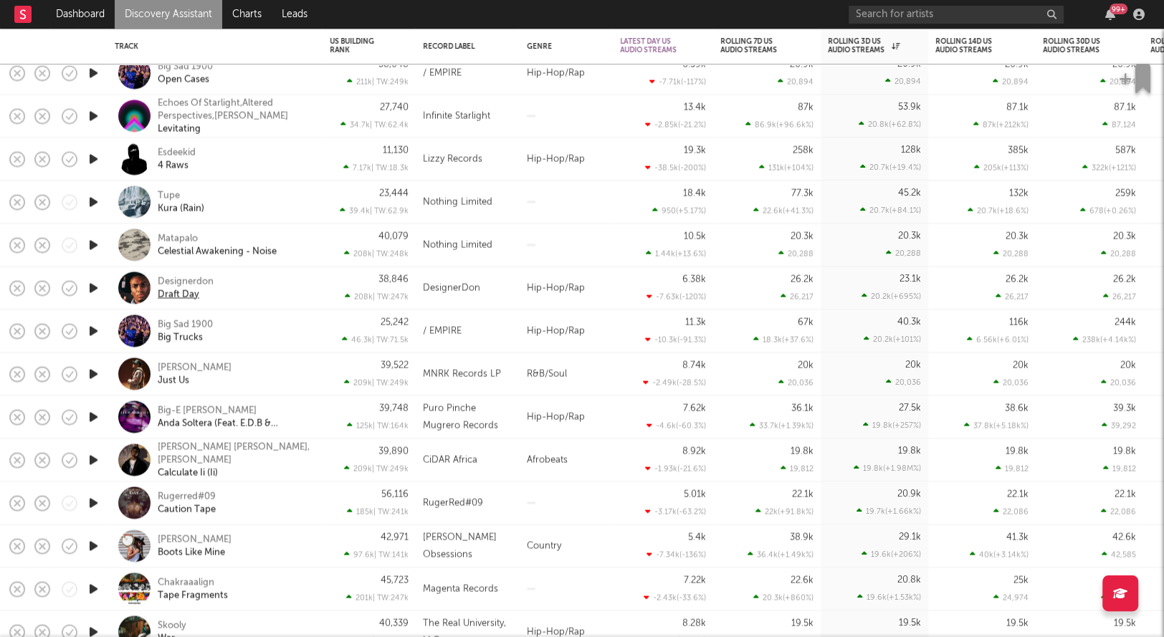
click at [183, 296] on div "Draft Day" at bounding box center [179, 294] width 42 height 13
click at [274, 295] on div "Designerdon Draft Day" at bounding box center [235, 288] width 154 height 26
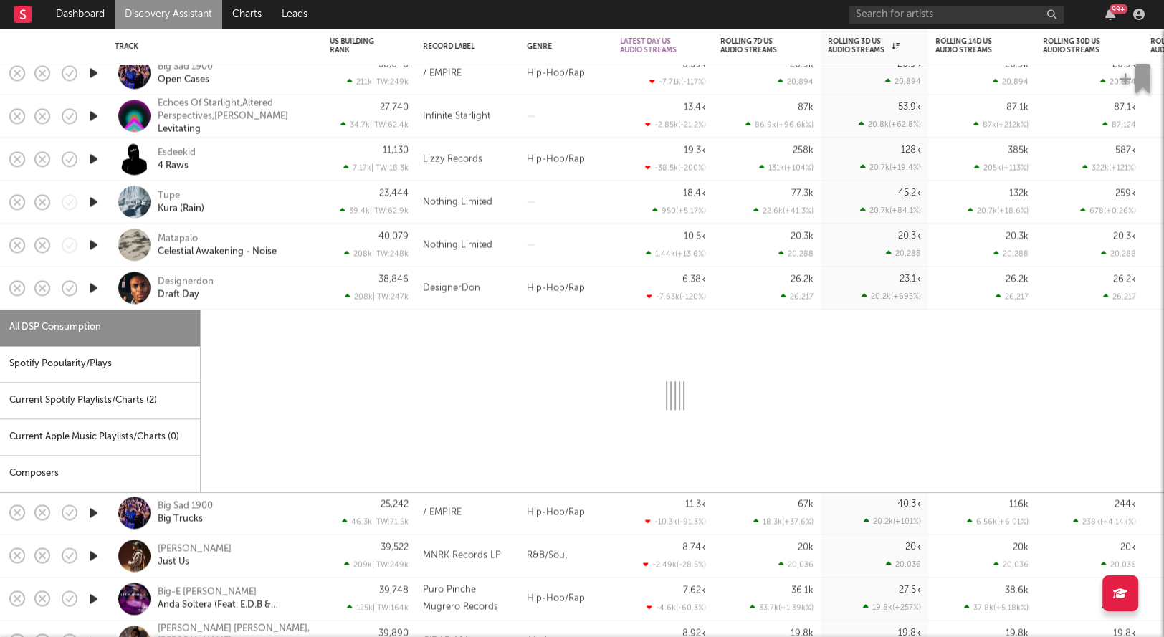
select select "1w"
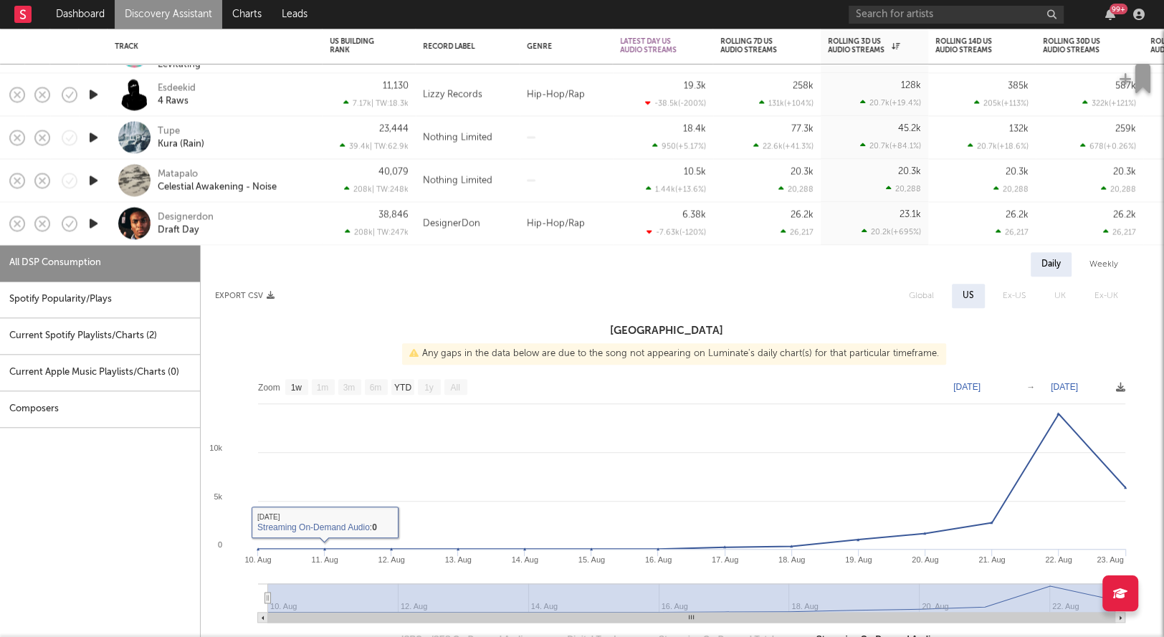
click at [278, 237] on div "Designerdon Draft Day" at bounding box center [215, 223] width 201 height 42
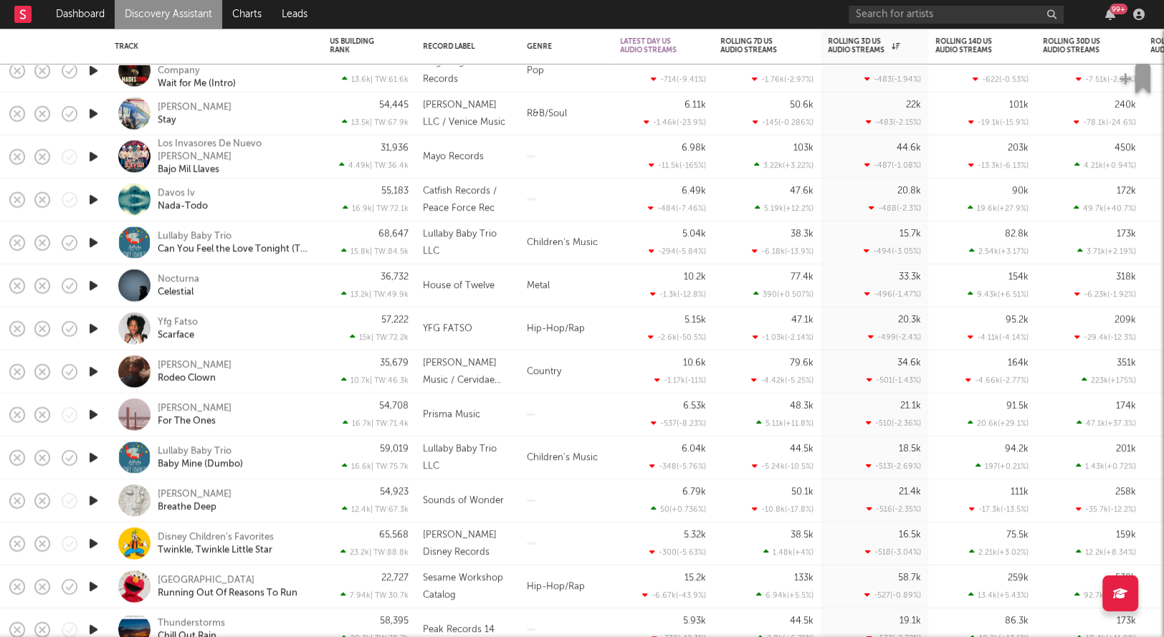
click at [361, 281] on div "36,732 13.2k | TW: 49.9k" at bounding box center [369, 286] width 79 height 42
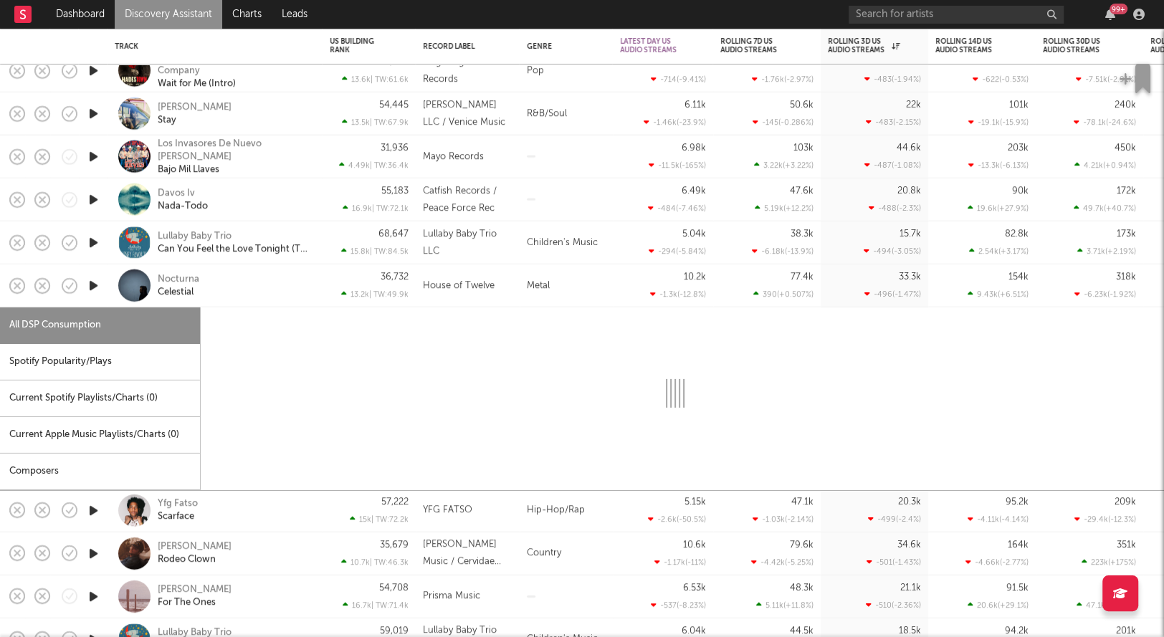
select select "6m"
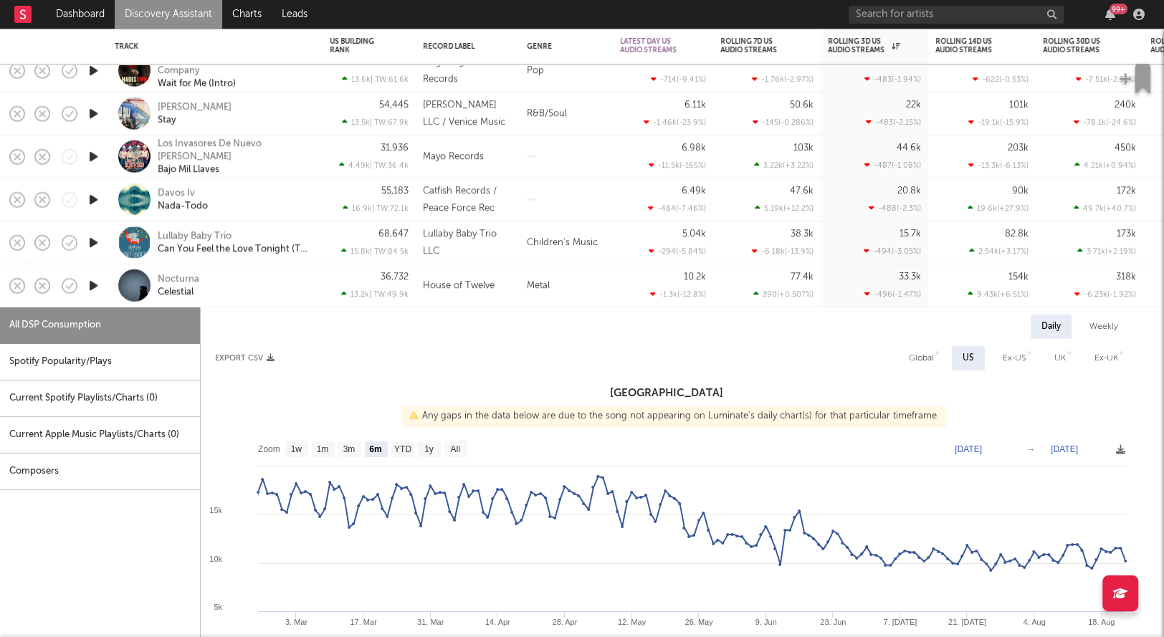
click at [313, 282] on div "Nocturna Celestial" at bounding box center [215, 286] width 201 height 42
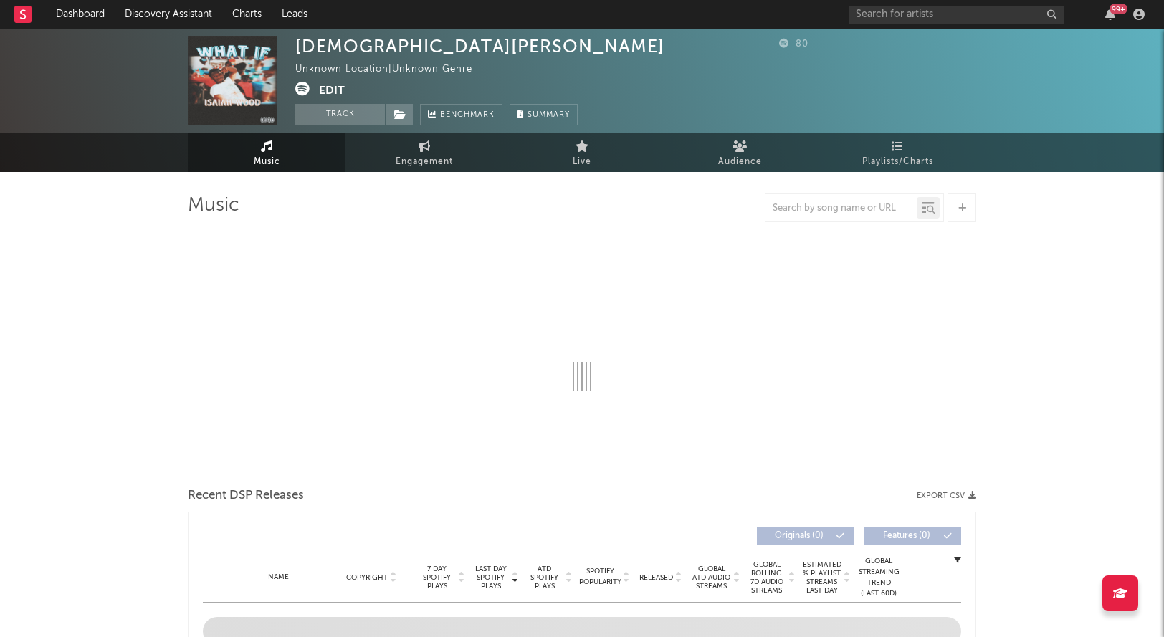
select select "1w"
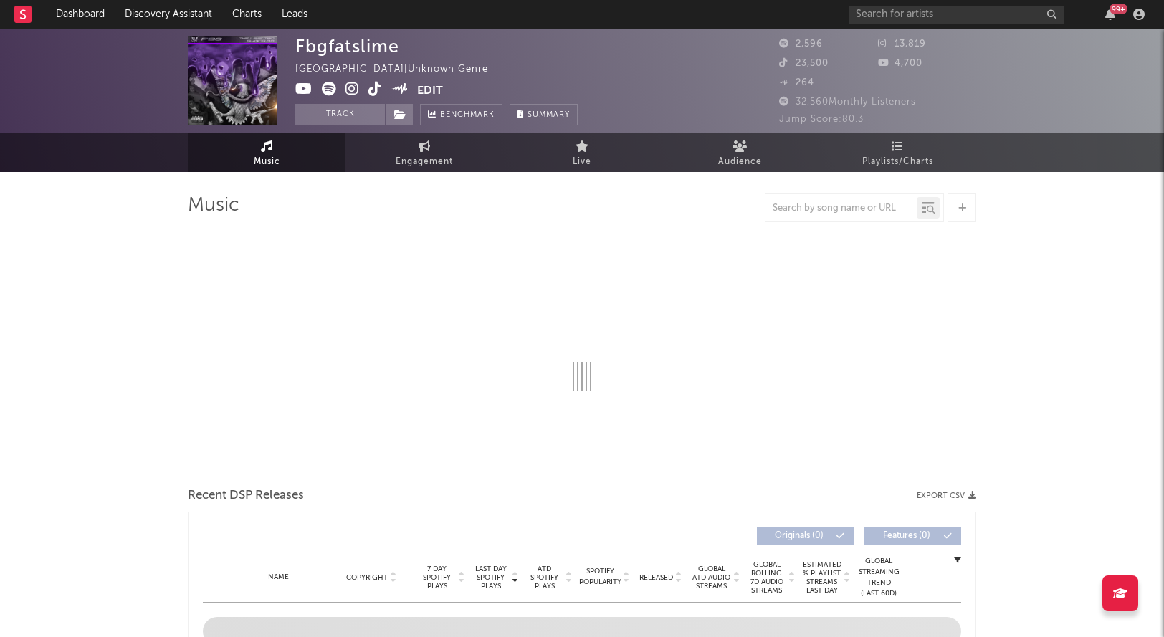
select select "6m"
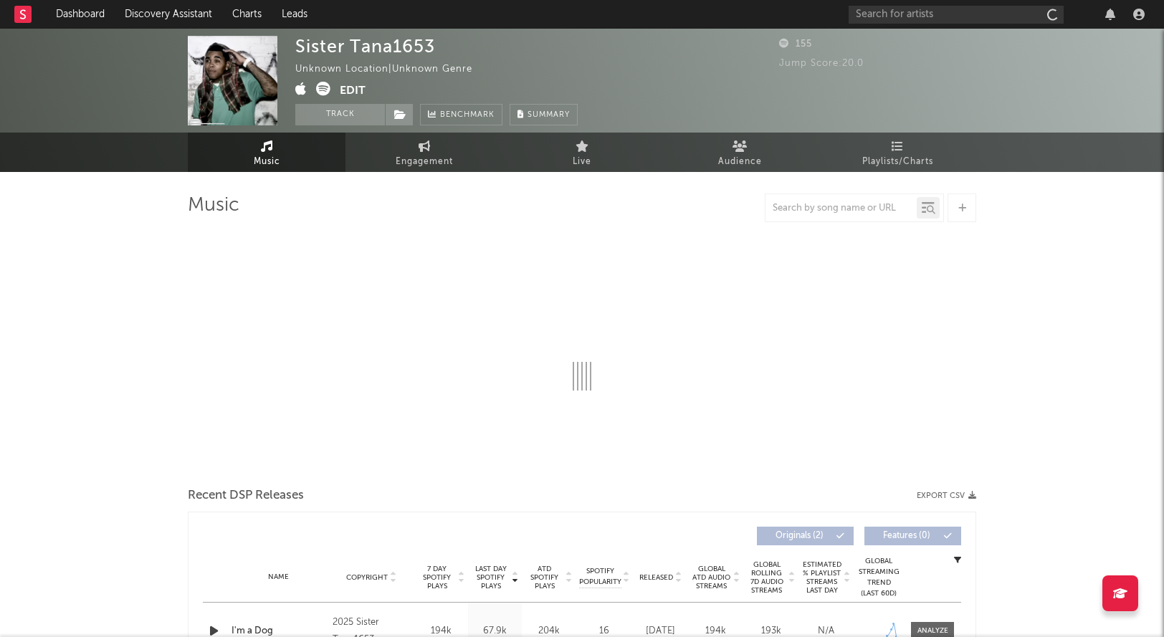
select select "1w"
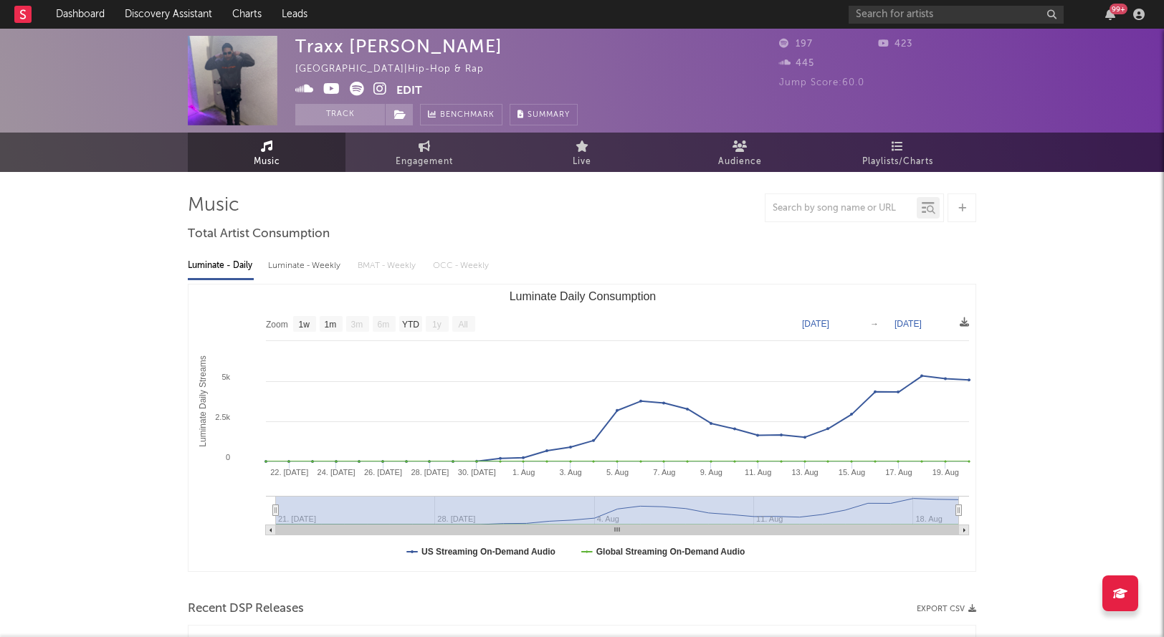
select select "1w"
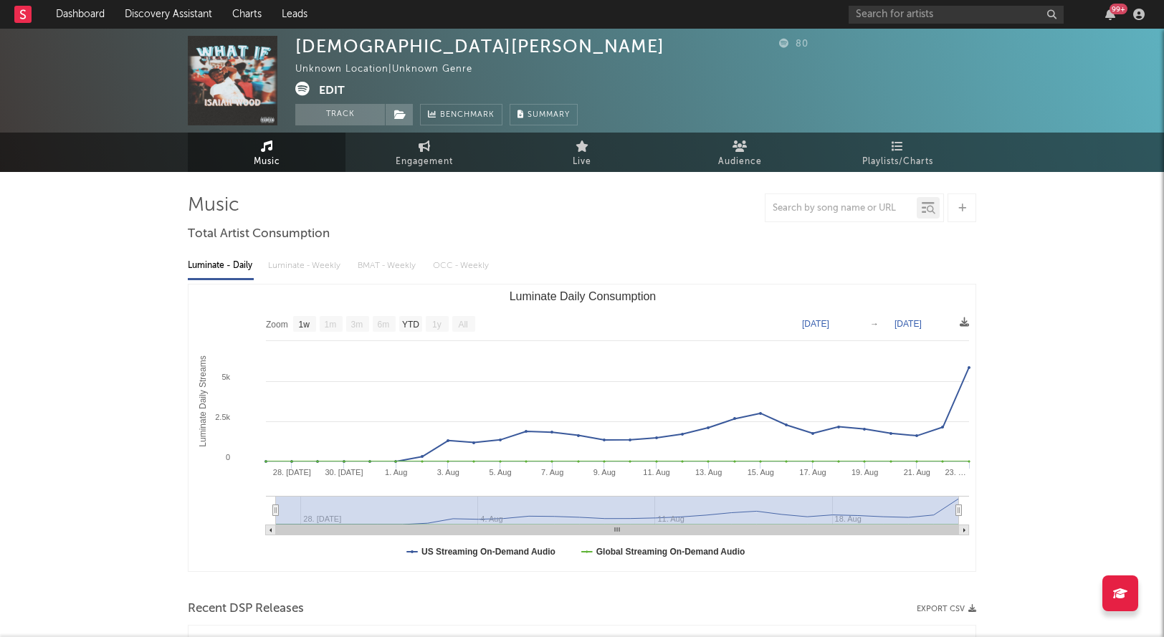
select select "1w"
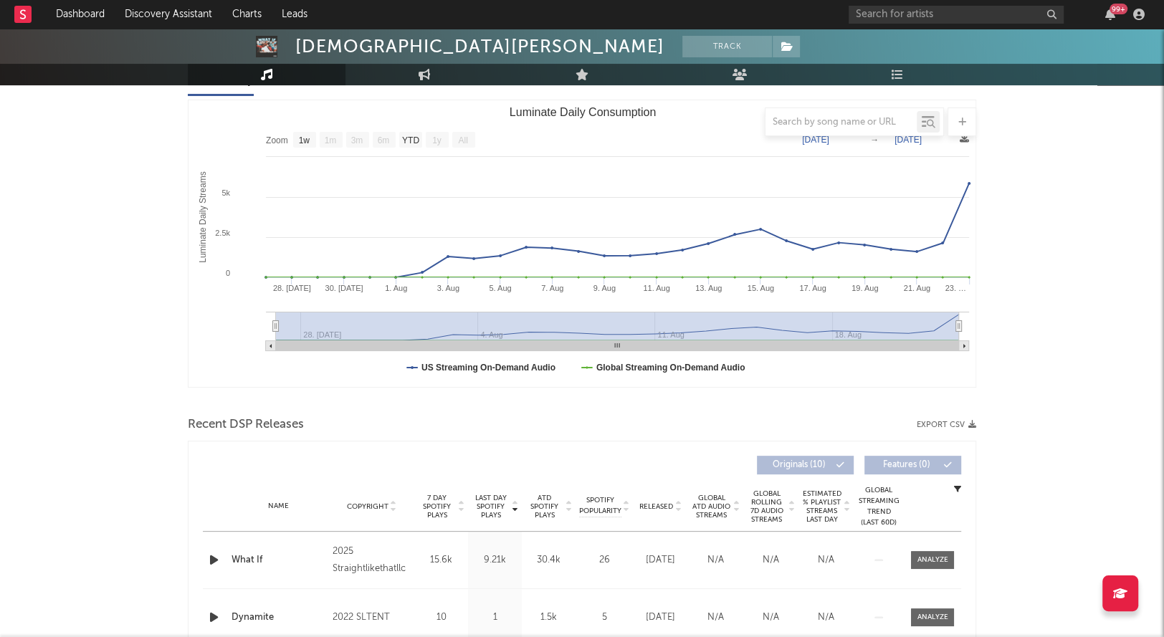
scroll to position [470, 0]
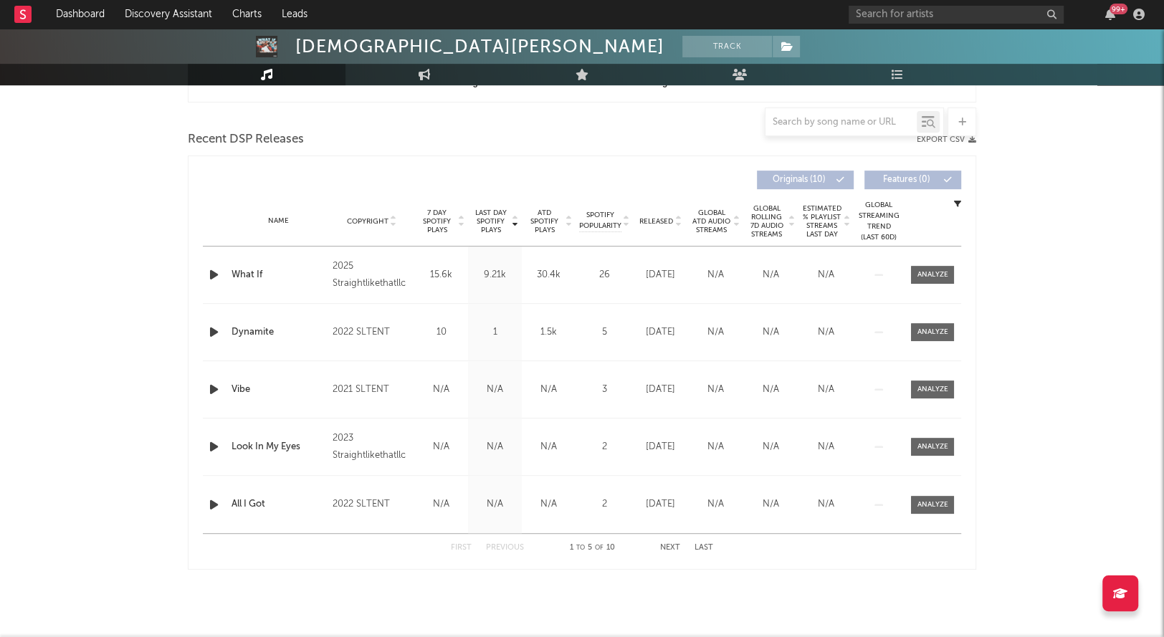
click at [937, 259] on div "Name What If Copyright 2025 Straightlikethatllc Label Straightlikethatllc Album…" at bounding box center [582, 275] width 759 height 57
click at [942, 264] on div "Name What If Copyright 2025 Straightlikethatllc Label Straightlikethatllc Album…" at bounding box center [582, 275] width 759 height 57
click at [926, 282] on span at bounding box center [932, 275] width 43 height 18
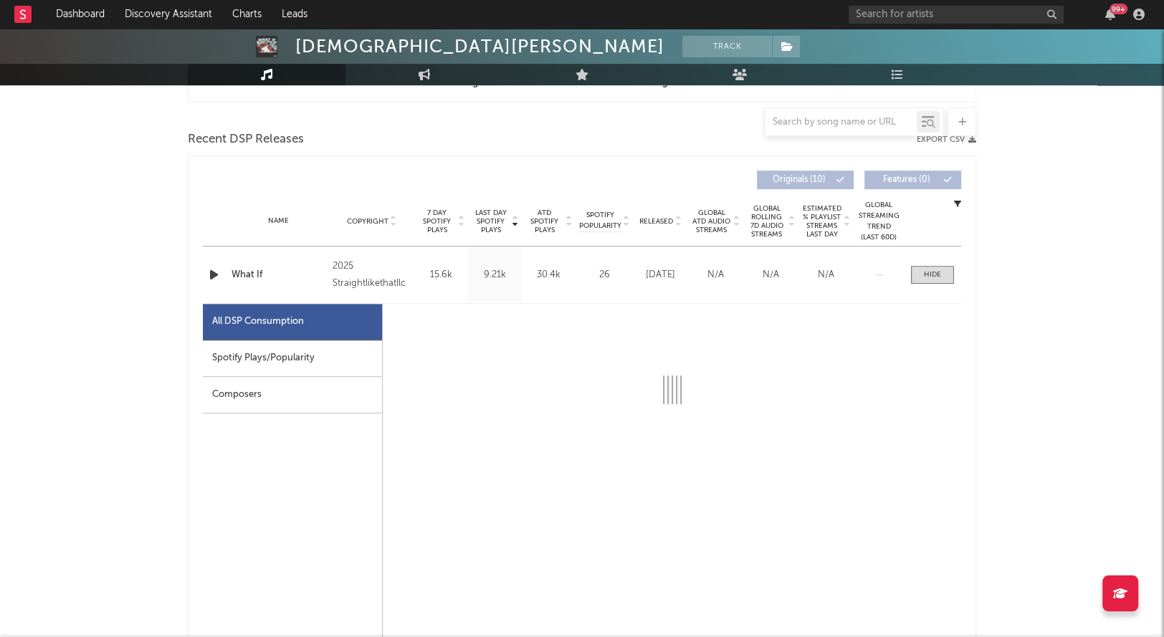
select select "1w"
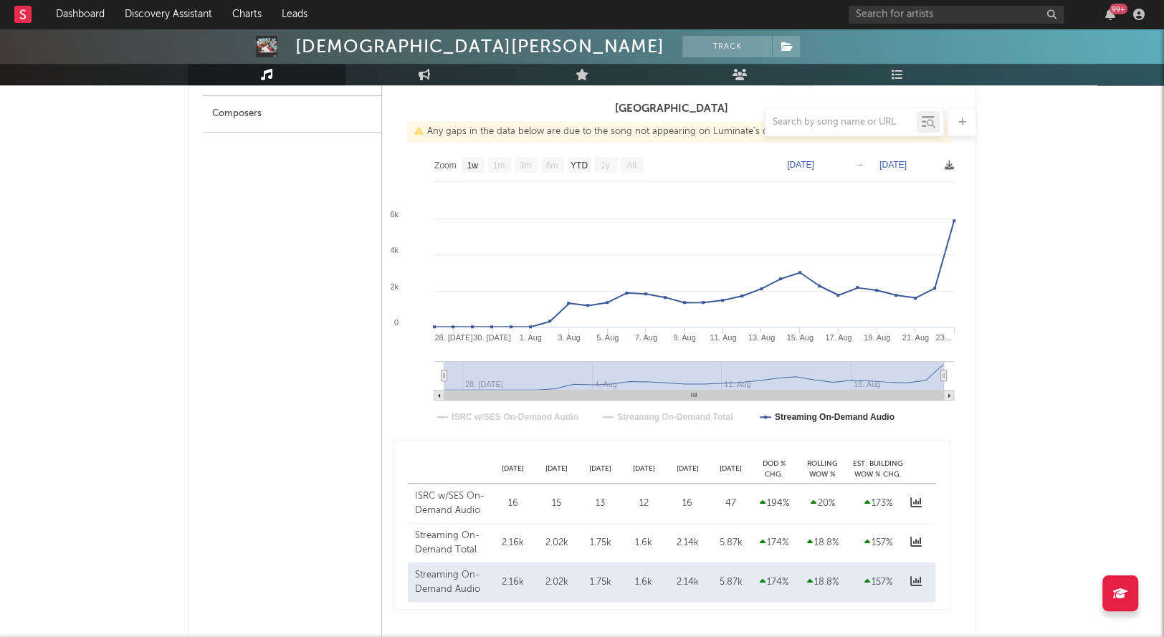
scroll to position [554, 0]
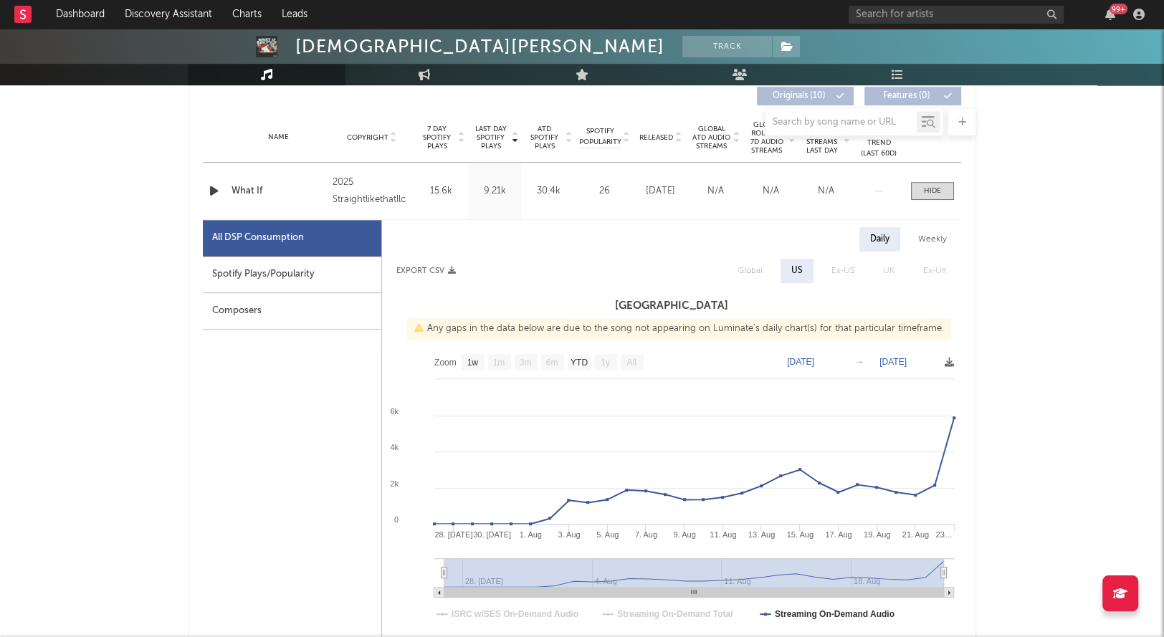
click at [214, 194] on icon "button" at bounding box center [213, 191] width 15 height 18
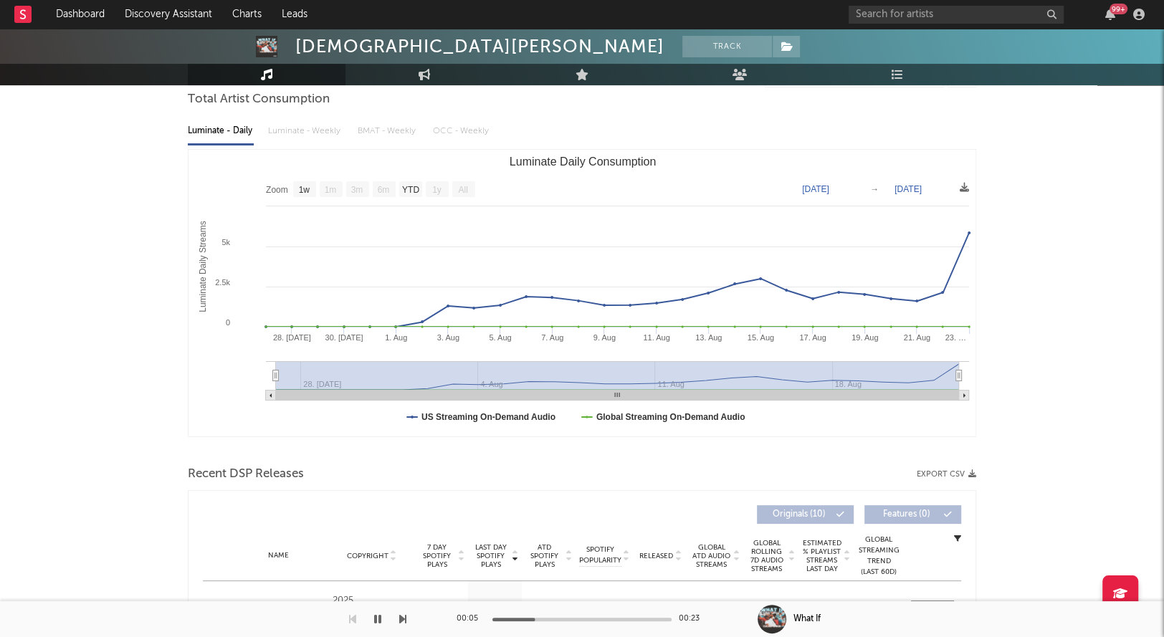
scroll to position [0, 0]
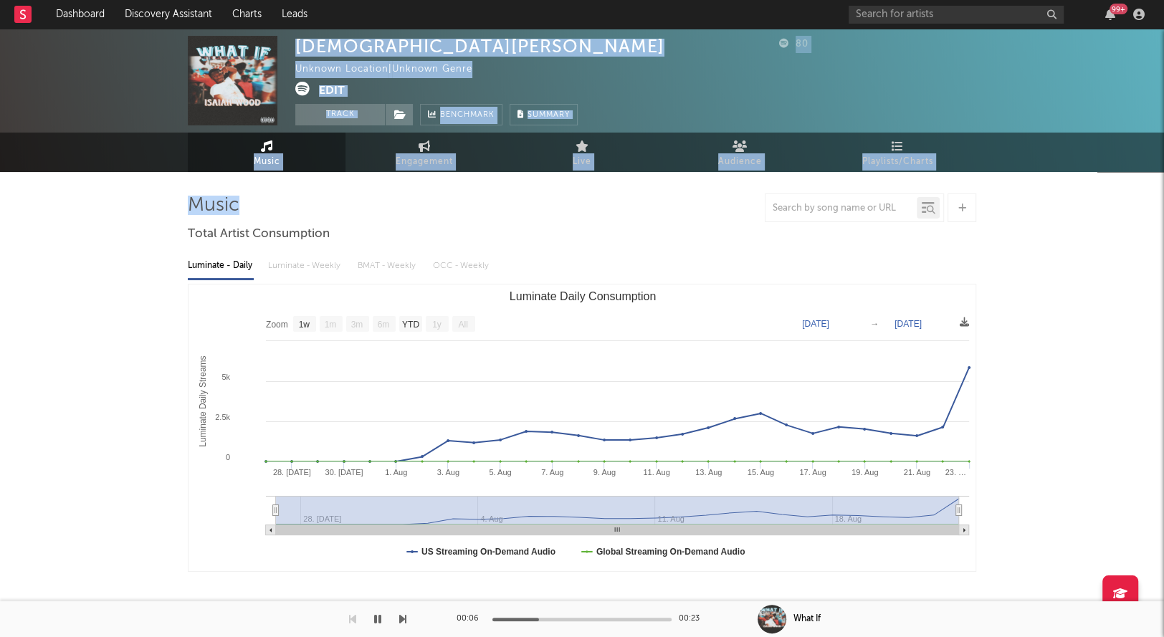
drag, startPoint x: 213, startPoint y: 194, endPoint x: 307, endPoint y: 86, distance: 143.3
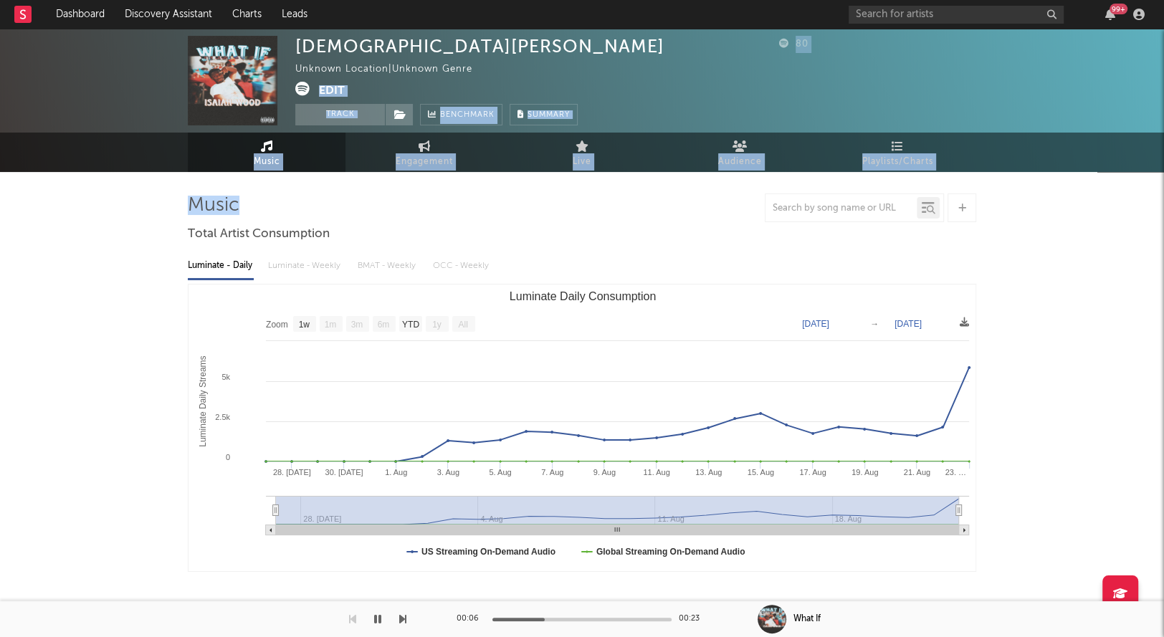
click at [308, 87] on icon at bounding box center [302, 89] width 14 height 14
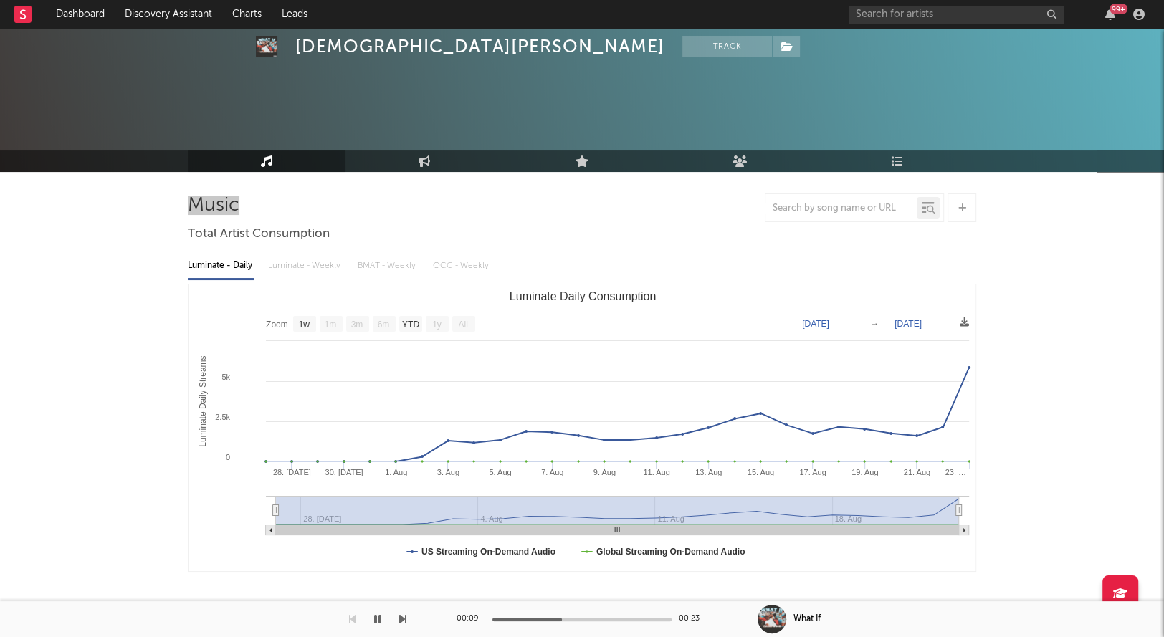
scroll to position [574, 0]
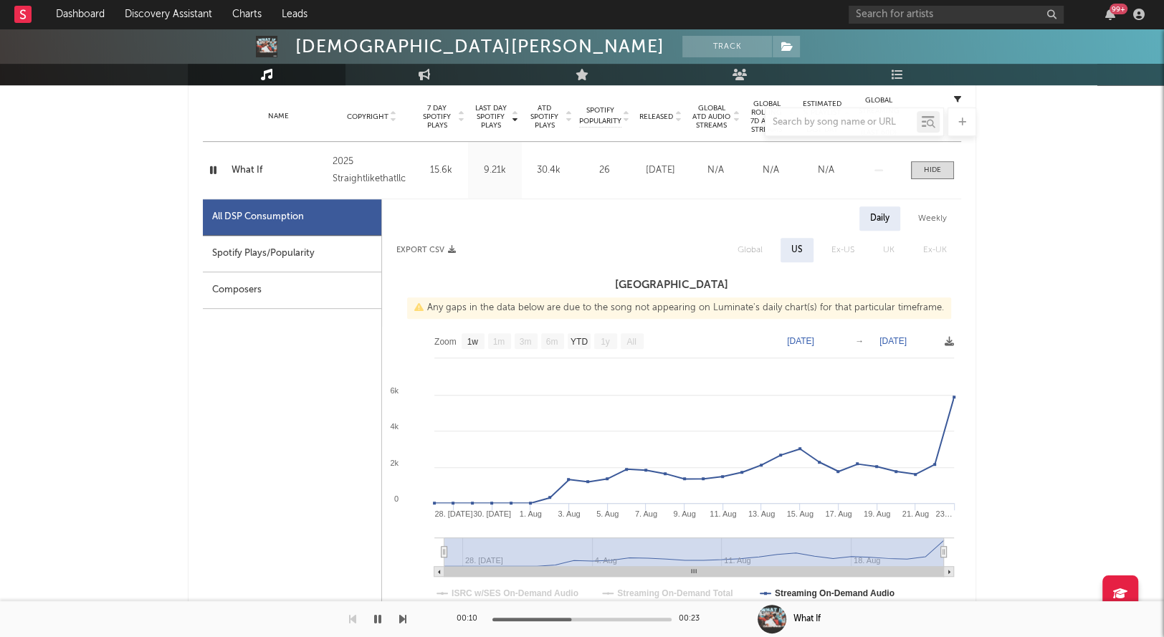
click at [212, 171] on icon "button" at bounding box center [213, 170] width 14 height 18
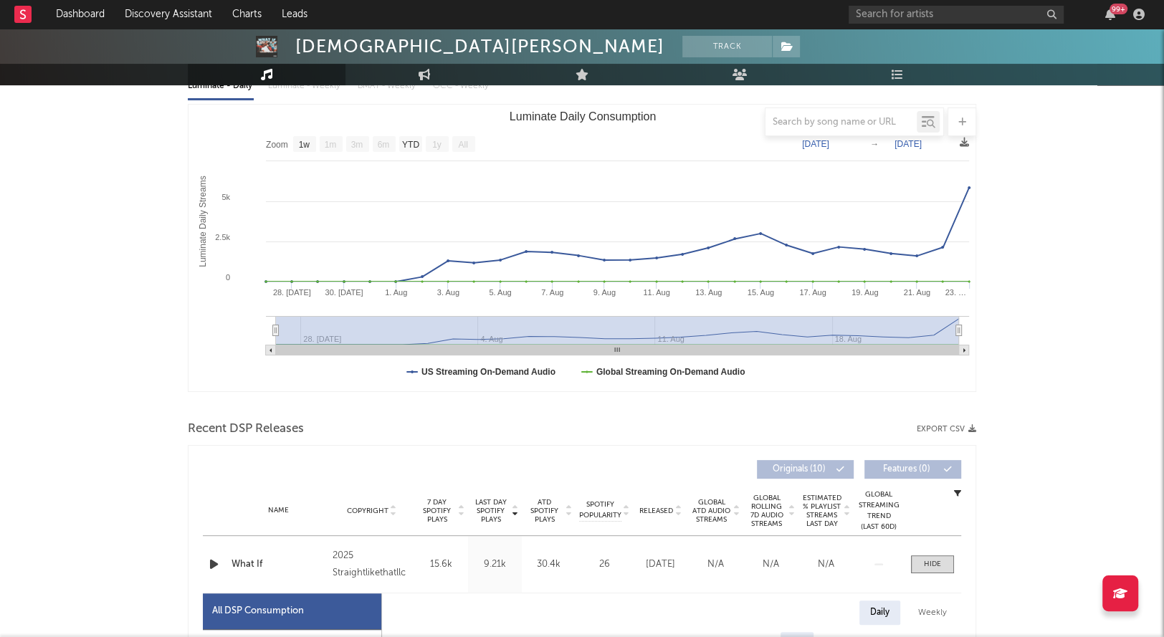
scroll to position [0, 0]
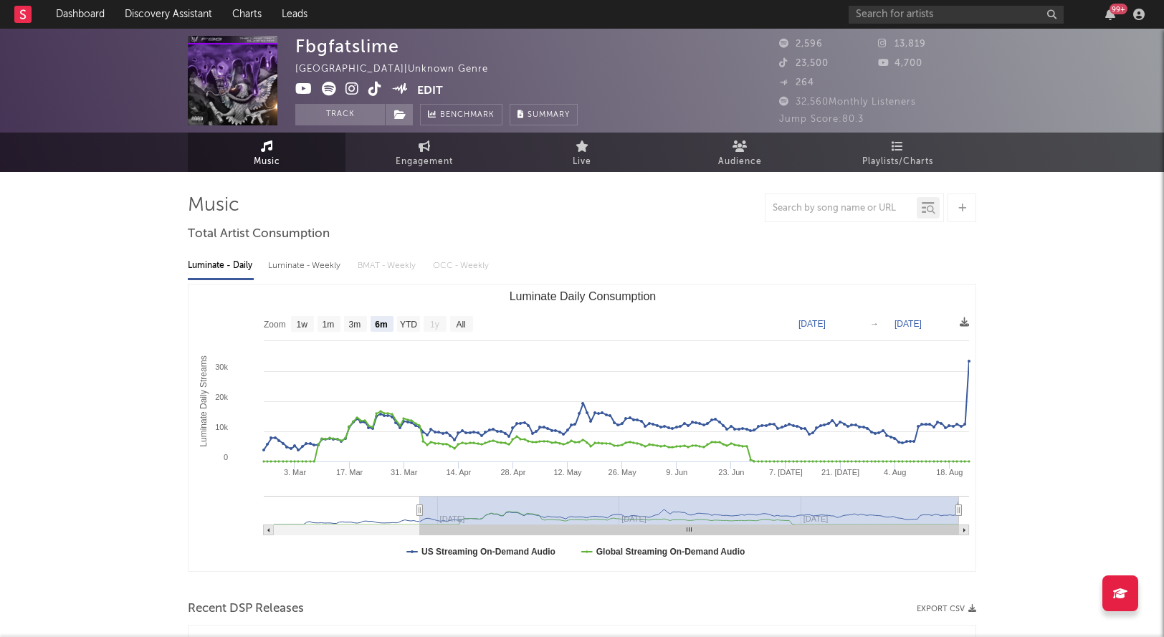
select select "6m"
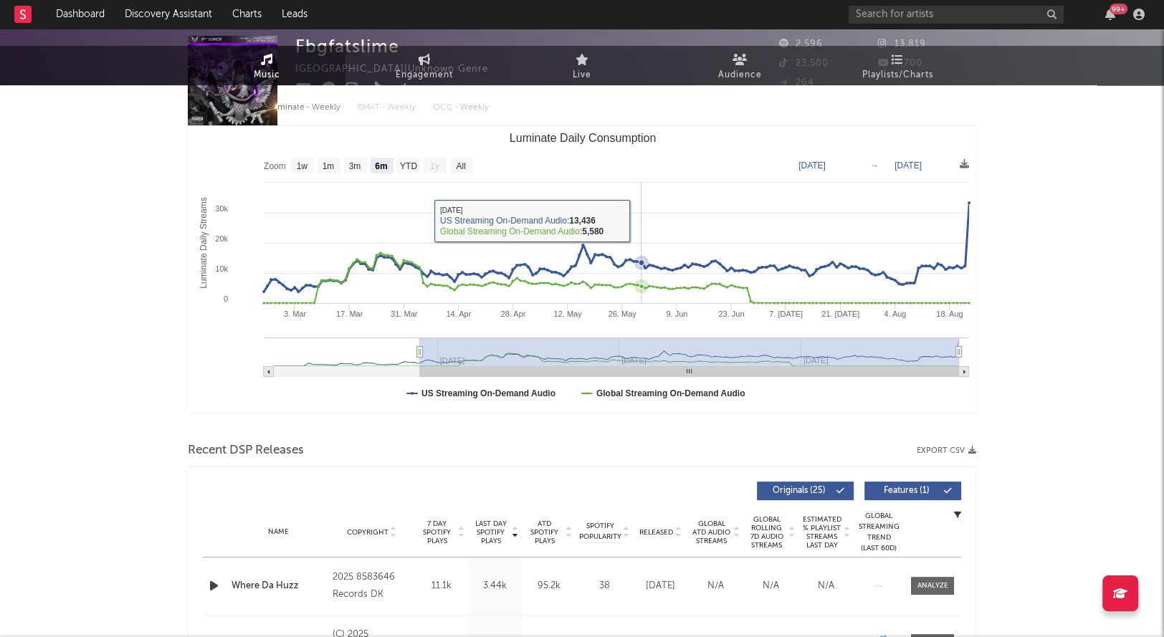
scroll to position [219, 0]
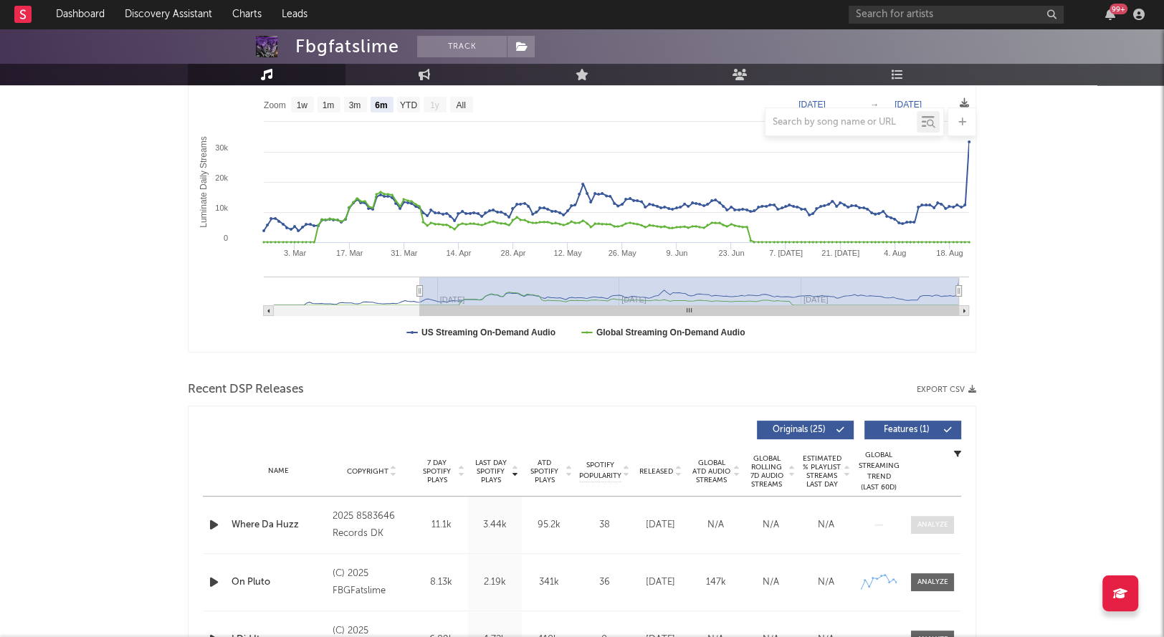
click at [918, 523] on div at bounding box center [933, 525] width 31 height 11
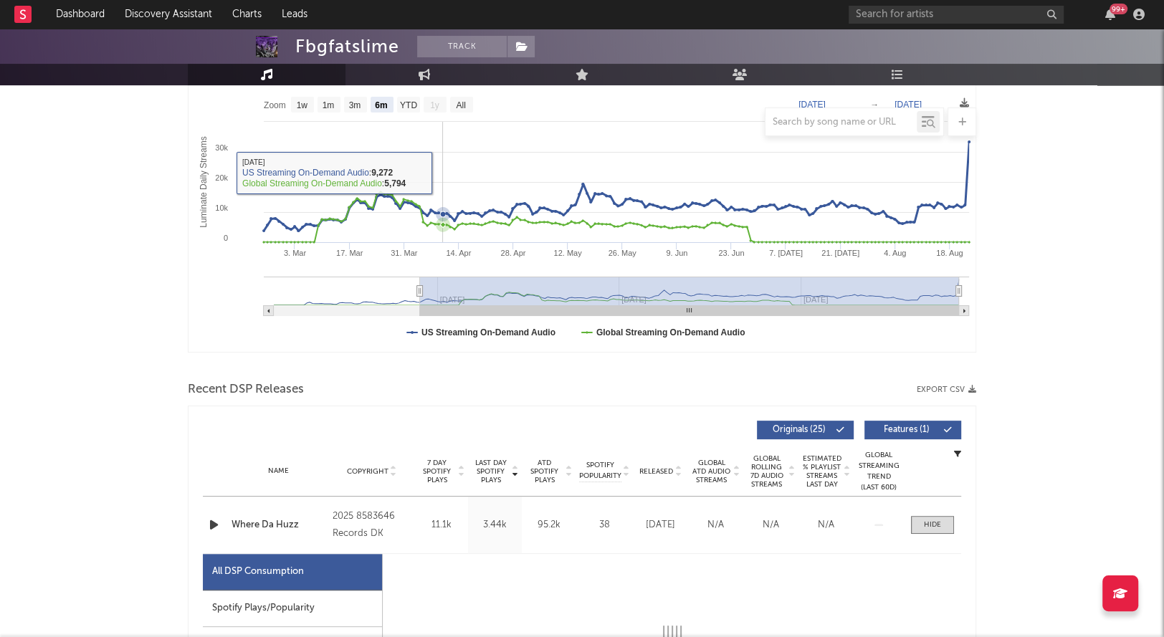
scroll to position [34, 0]
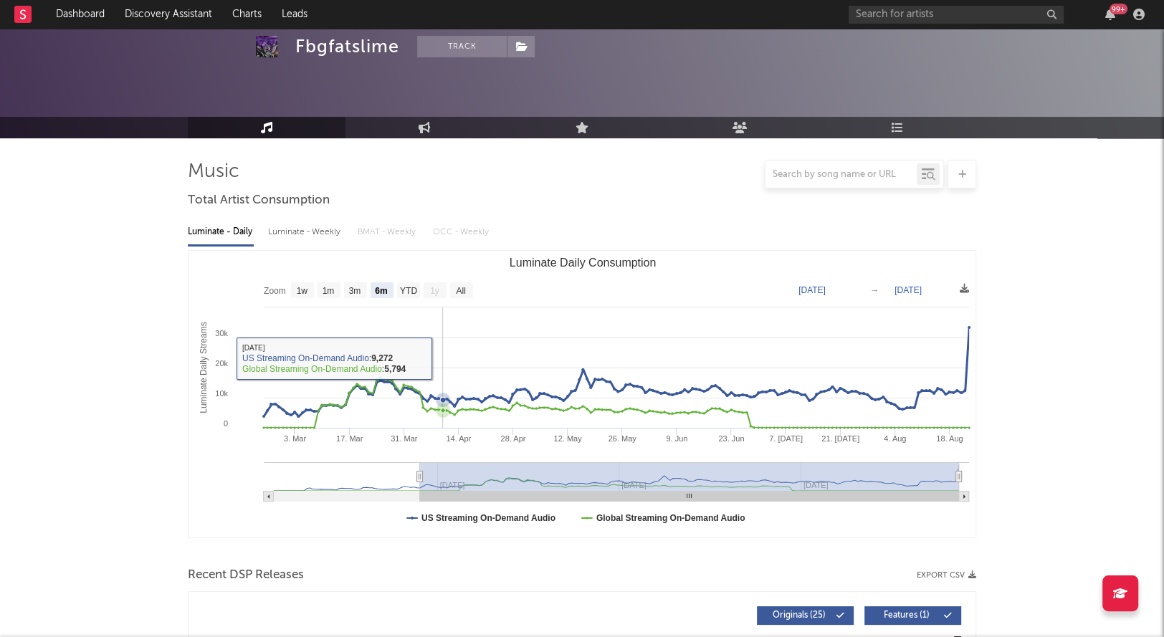
select select "1w"
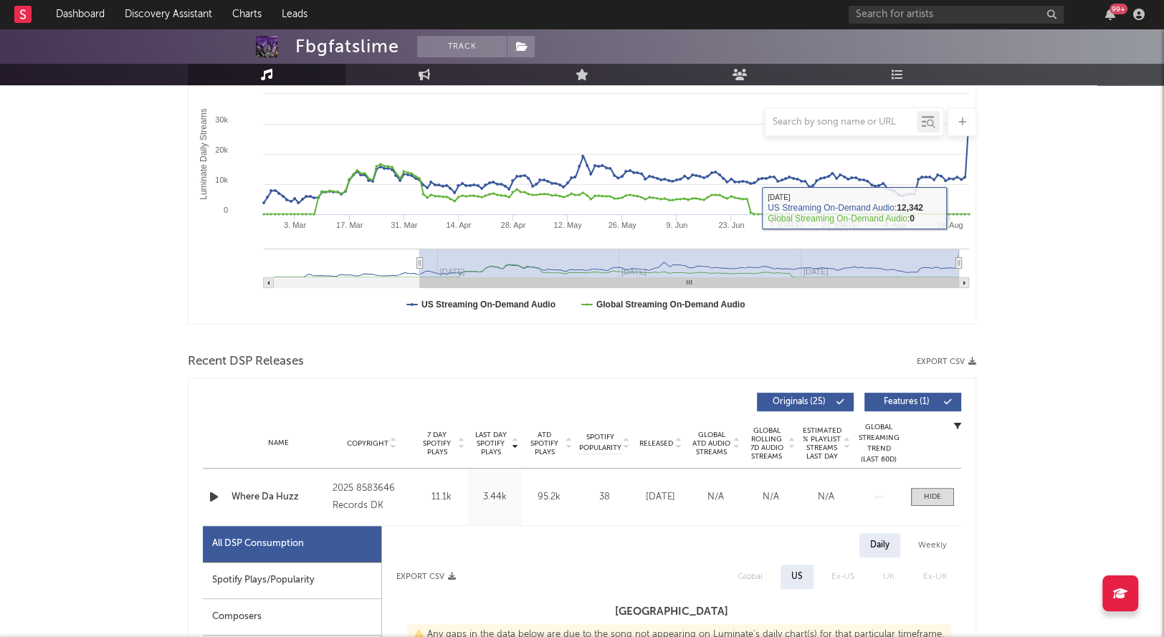
scroll to position [249, 0]
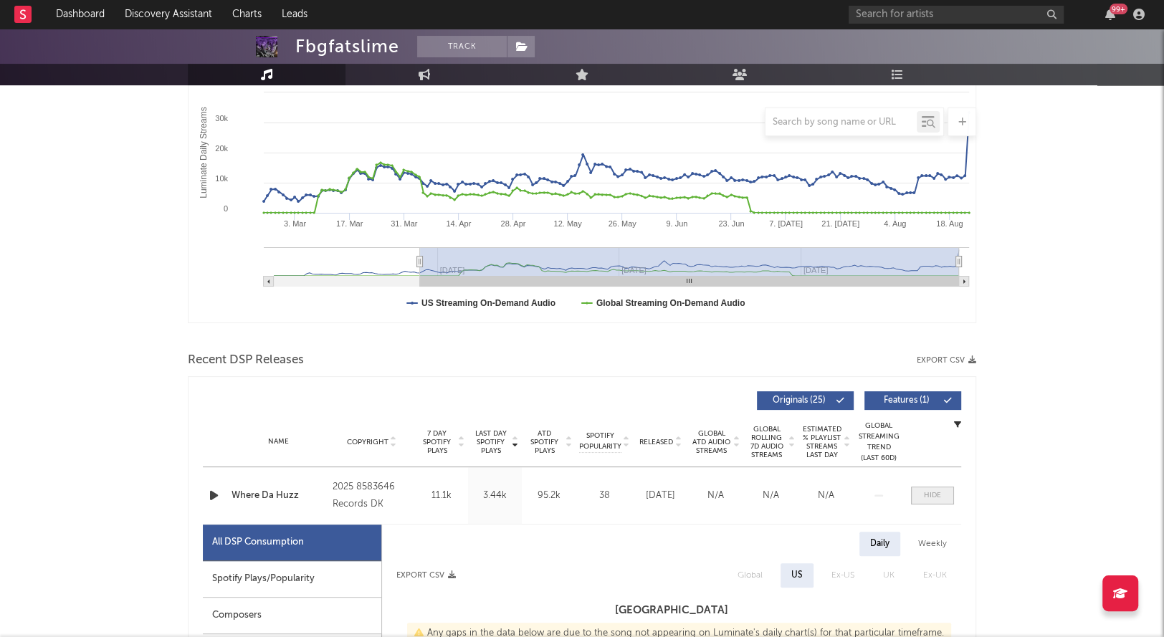
click at [926, 495] on div at bounding box center [932, 495] width 17 height 11
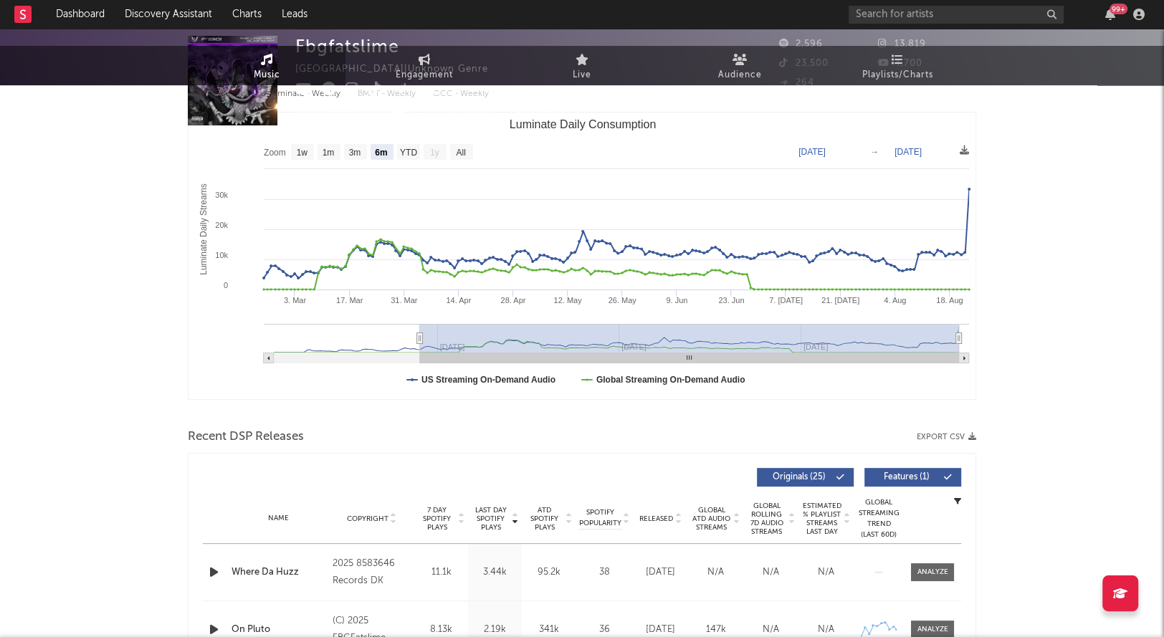
scroll to position [0, 0]
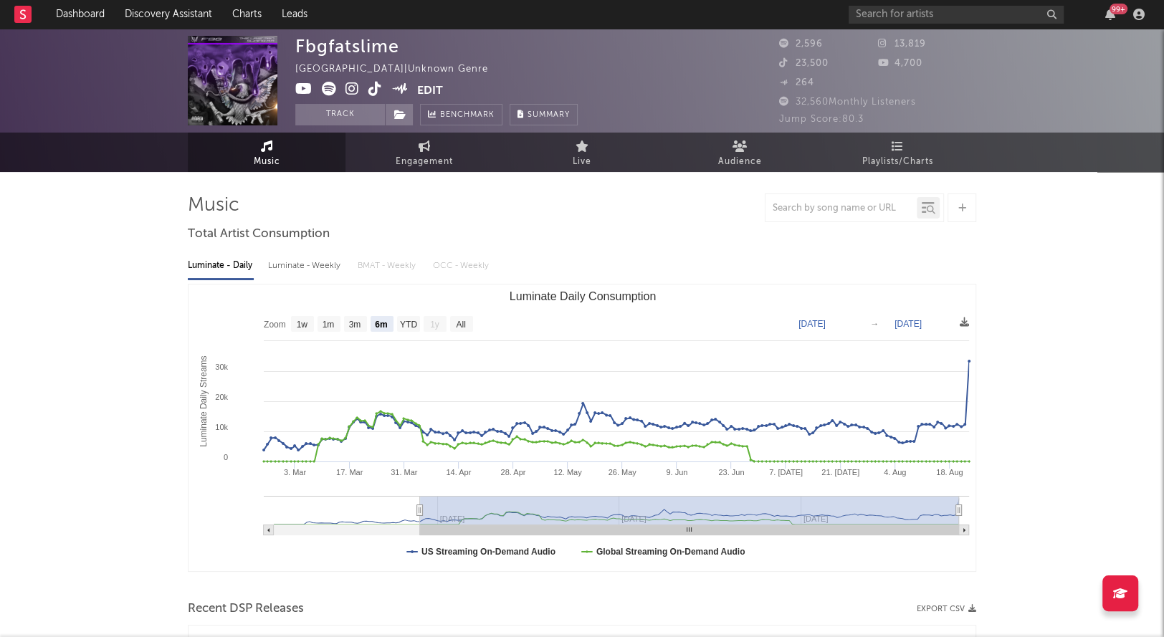
click at [350, 92] on icon at bounding box center [353, 89] width 14 height 14
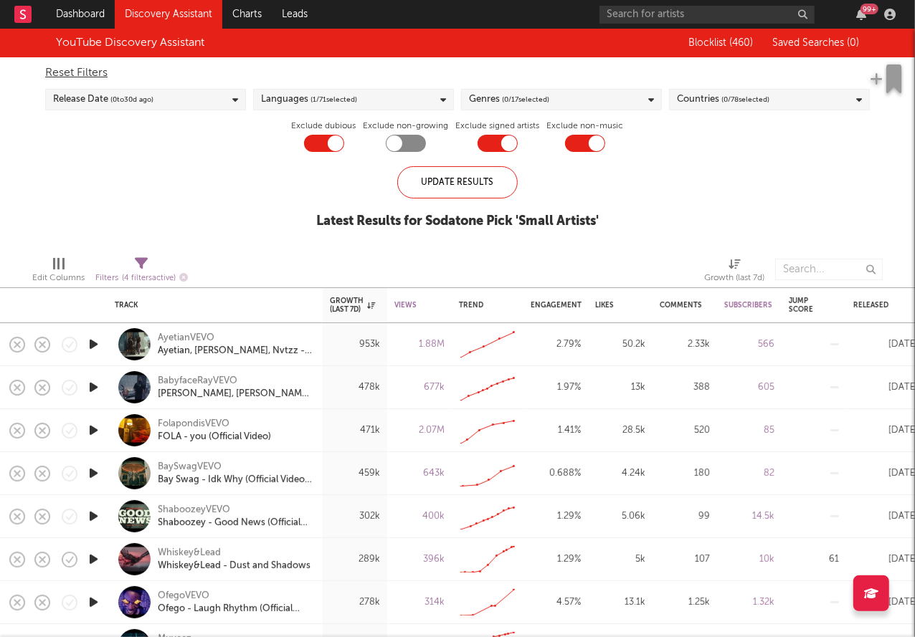
click at [741, 106] on span "( 0 / 78 selected)" at bounding box center [745, 99] width 48 height 17
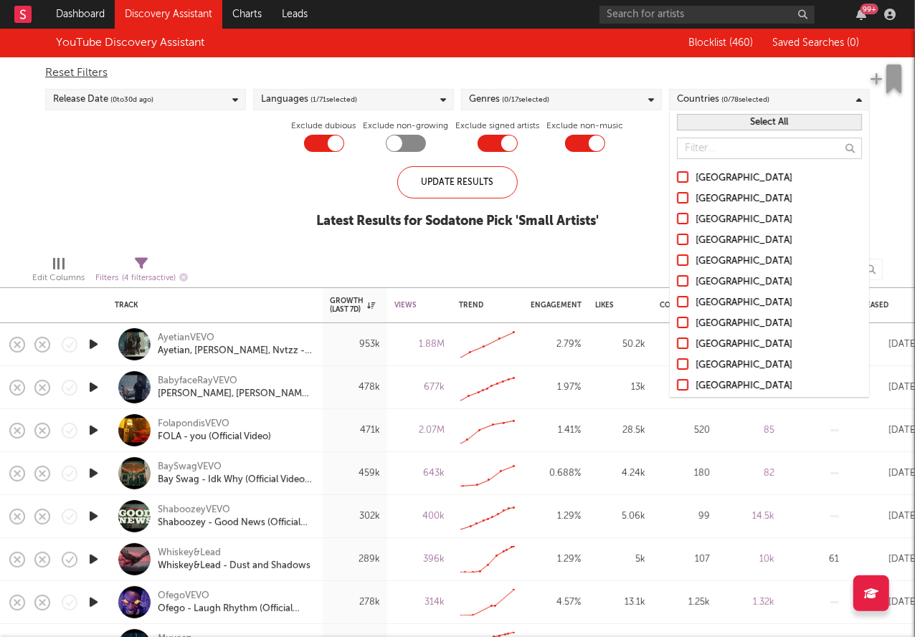
click at [681, 176] on div at bounding box center [682, 176] width 11 height 11
click at [677, 176] on input "[GEOGRAPHIC_DATA]" at bounding box center [677, 178] width 0 height 17
click at [483, 179] on div "Update Results" at bounding box center [457, 182] width 120 height 32
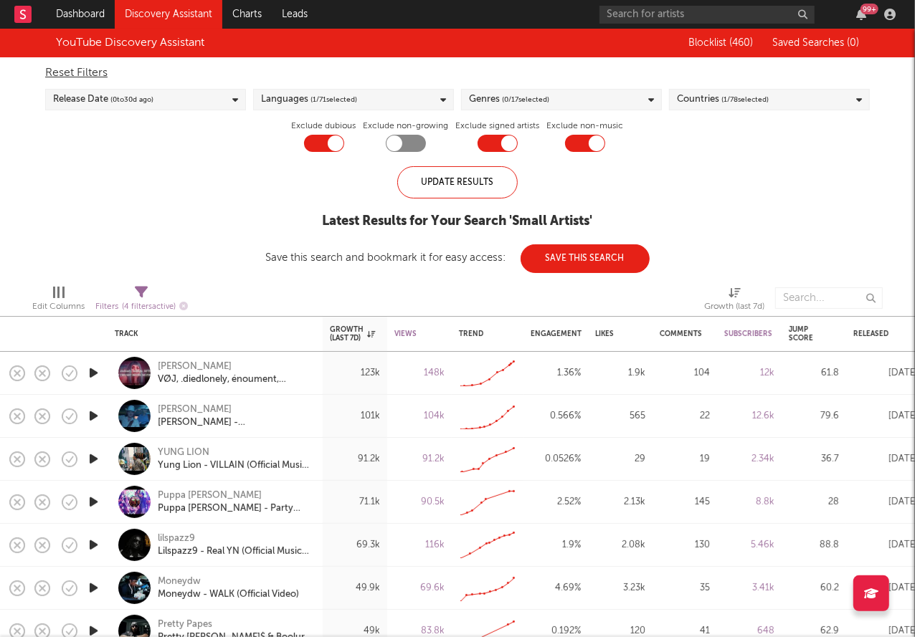
click at [546, 93] on span "( 0 / 17 selected)" at bounding box center [525, 99] width 47 height 17
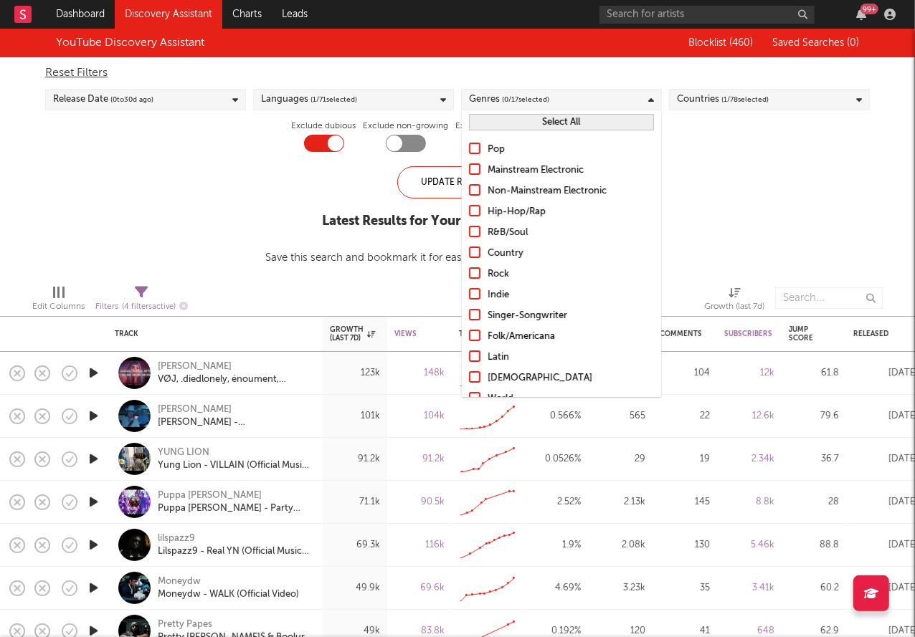
click at [476, 207] on div at bounding box center [474, 210] width 11 height 11
click at [469, 207] on input "Hip-Hop/Rap" at bounding box center [469, 212] width 0 height 17
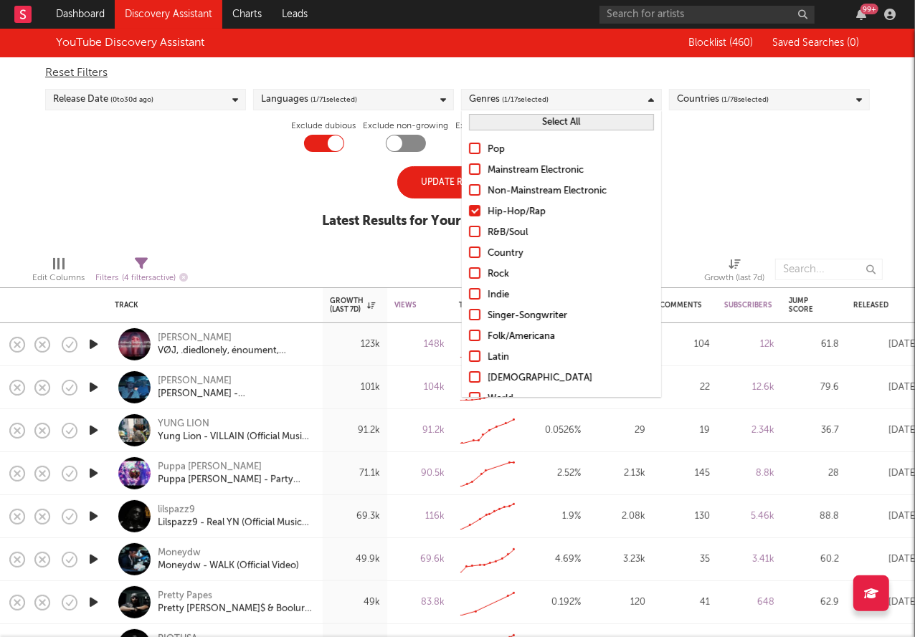
click at [424, 179] on div "Update Results" at bounding box center [457, 182] width 120 height 32
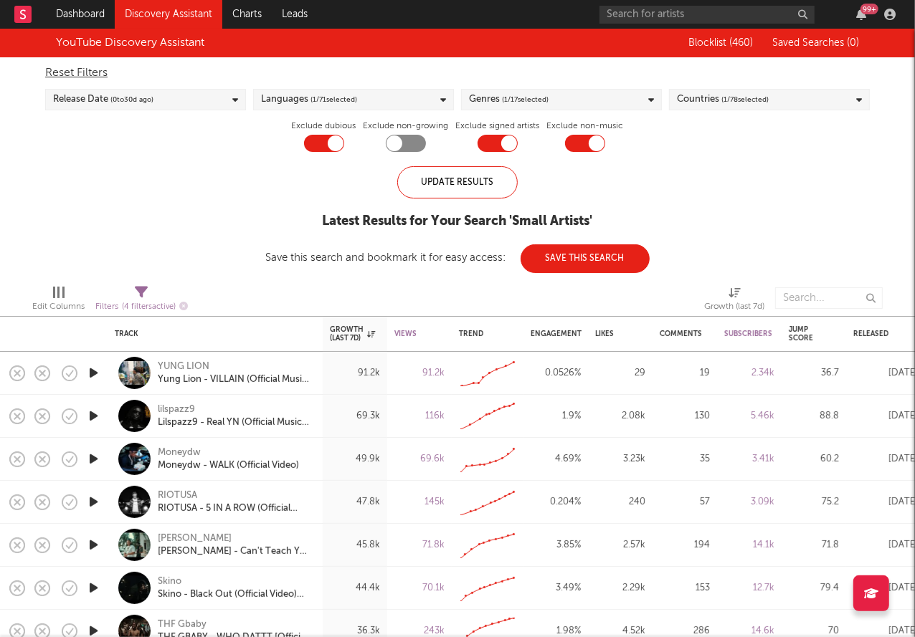
click at [189, 108] on div "Release Date ( 0 to 30 d ago)" at bounding box center [145, 100] width 201 height 22
click at [62, 170] on div at bounding box center [58, 166] width 11 height 11
click at [53, 170] on input "Last 60 Days" at bounding box center [53, 167] width 0 height 17
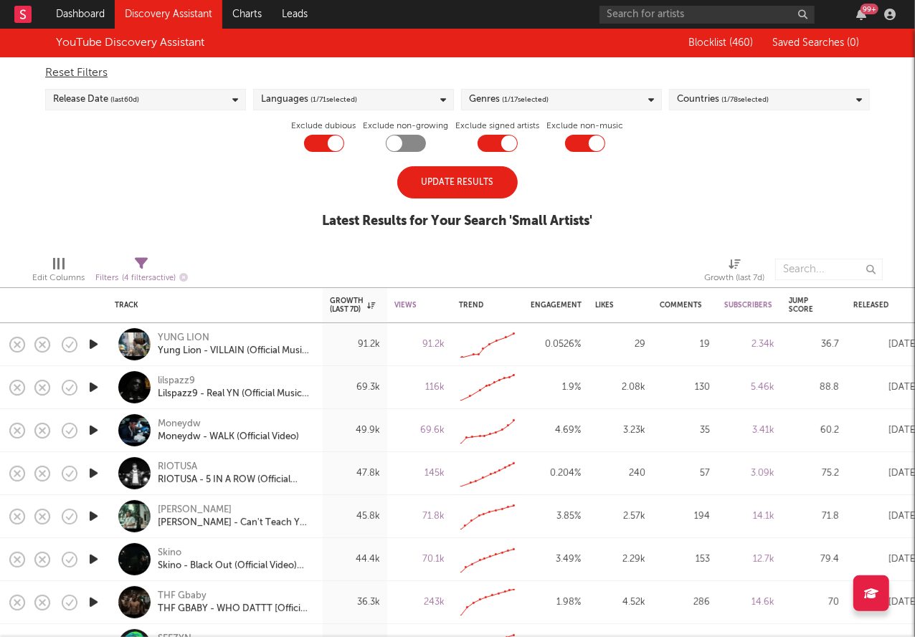
click at [475, 171] on div "Update Results" at bounding box center [457, 182] width 120 height 32
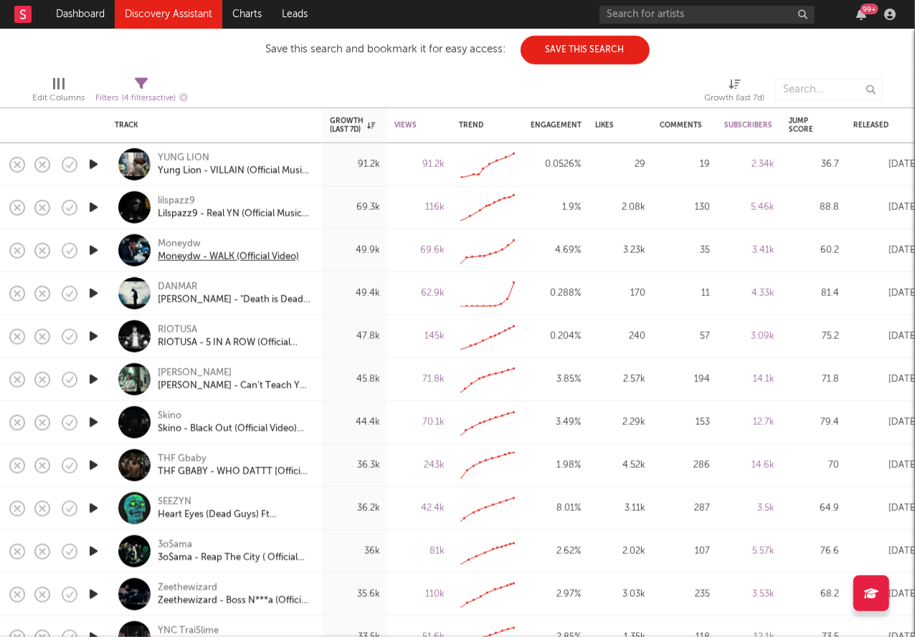
click at [224, 254] on div "Moneydw - WALK (Official Video)" at bounding box center [228, 256] width 141 height 13
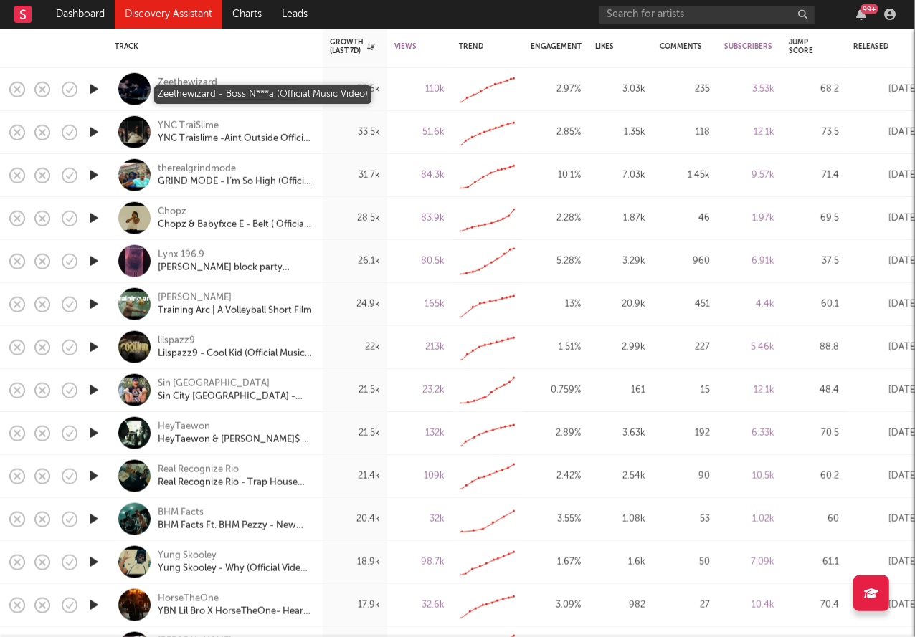
click at [266, 97] on div "Zeethewizard - Boss N***a (Official Music Video)" at bounding box center [235, 95] width 154 height 13
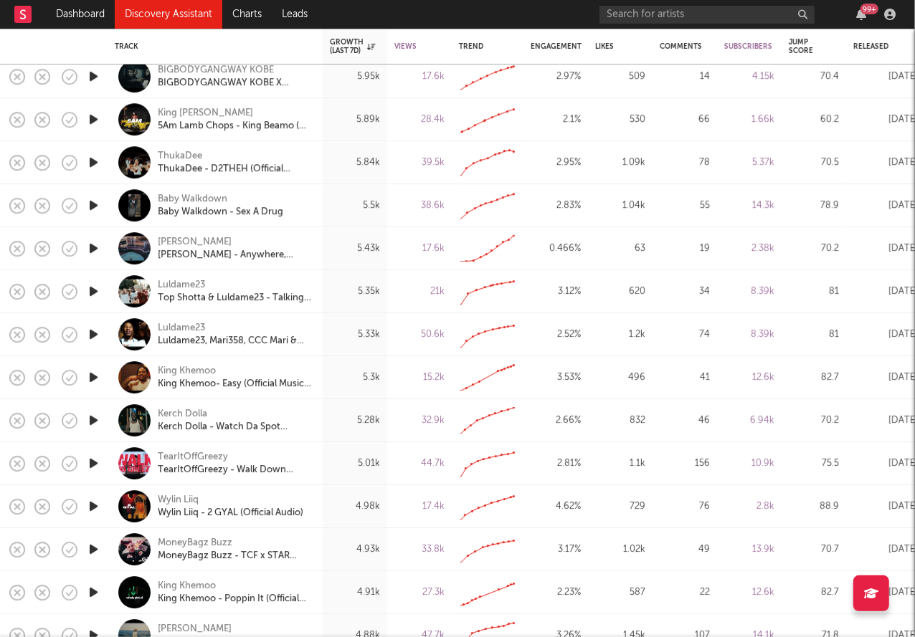
click at [94, 257] on icon "button" at bounding box center [93, 248] width 15 height 18
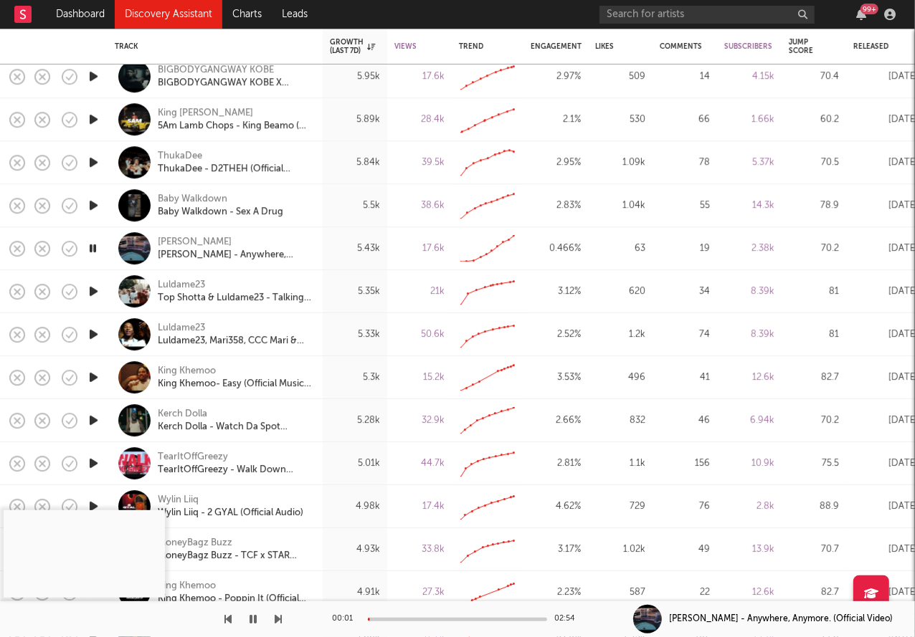
click at [428, 618] on div at bounding box center [457, 620] width 179 height 4
click at [96, 244] on icon "button" at bounding box center [93, 248] width 14 height 18
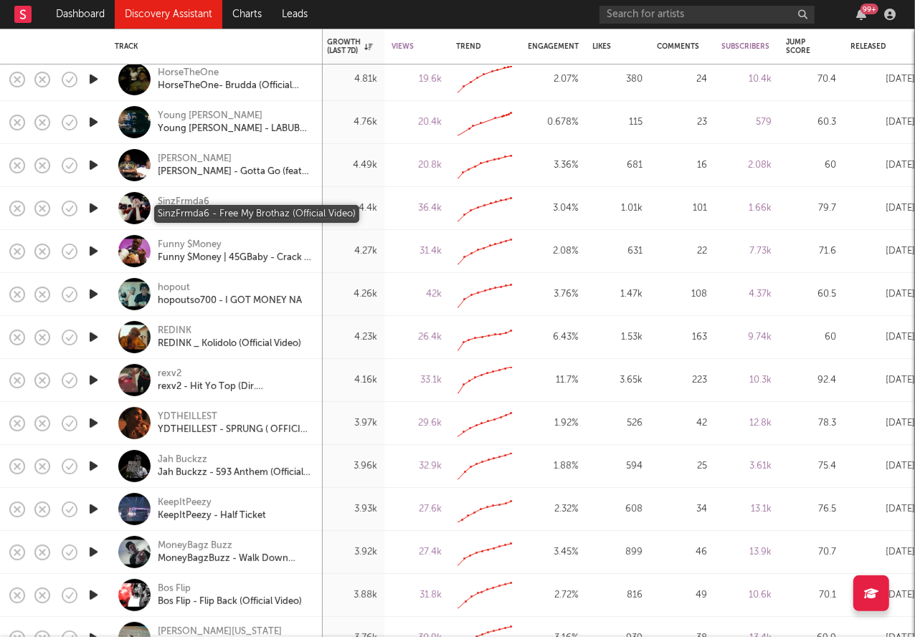
click at [259, 221] on div "SinzFrmda6 - Free My Brothaz (Official Video)" at bounding box center [235, 215] width 154 height 13
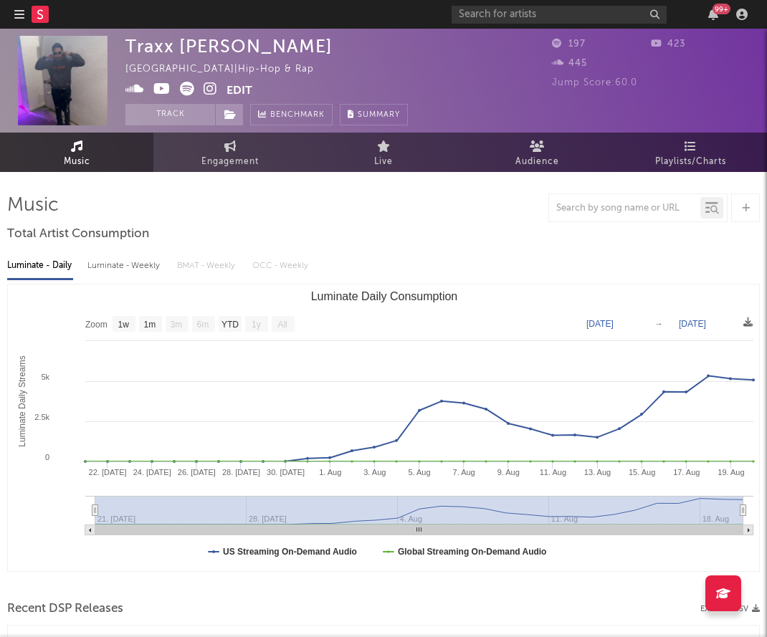
select select "1w"
click at [533, 24] on div "99 +" at bounding box center [602, 14] width 301 height 29
click at [523, 22] on input "text" at bounding box center [559, 15] width 215 height 18
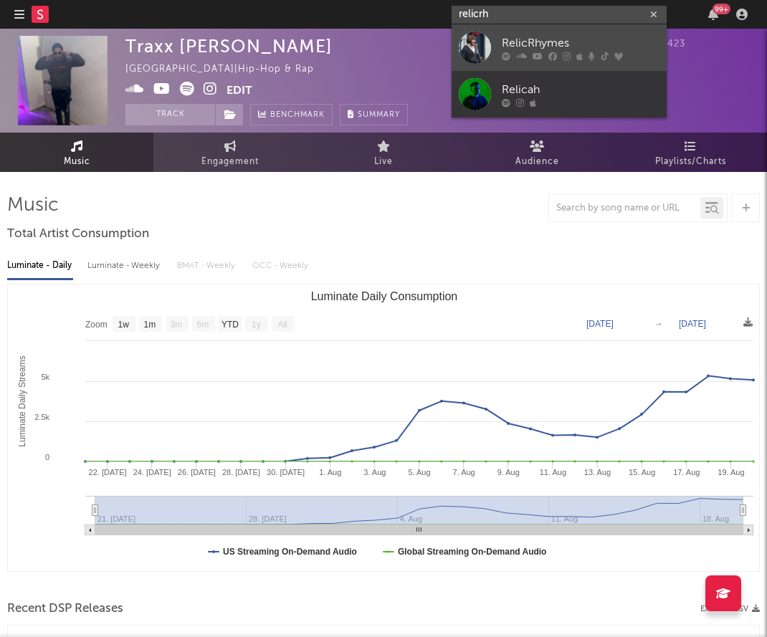
type input "relicrh"
click at [594, 41] on div "RelicRhymes" at bounding box center [581, 42] width 158 height 17
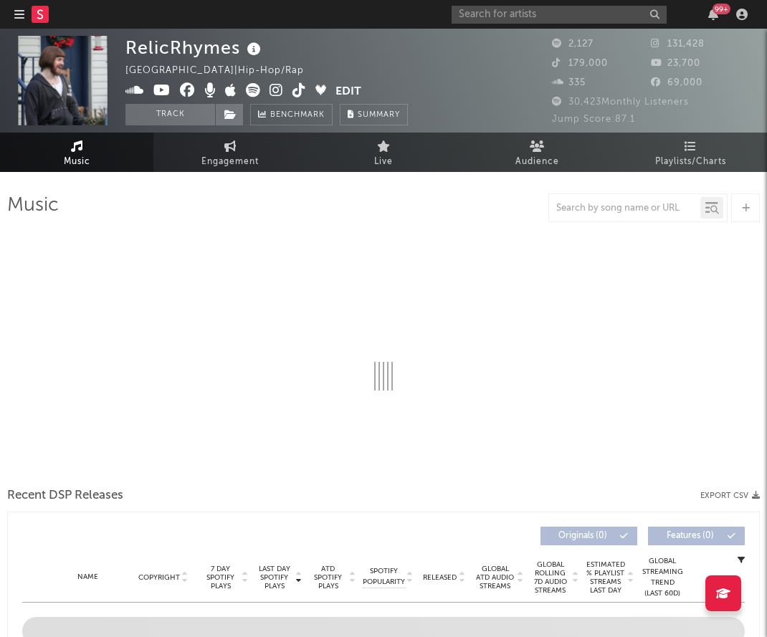
select select "6m"
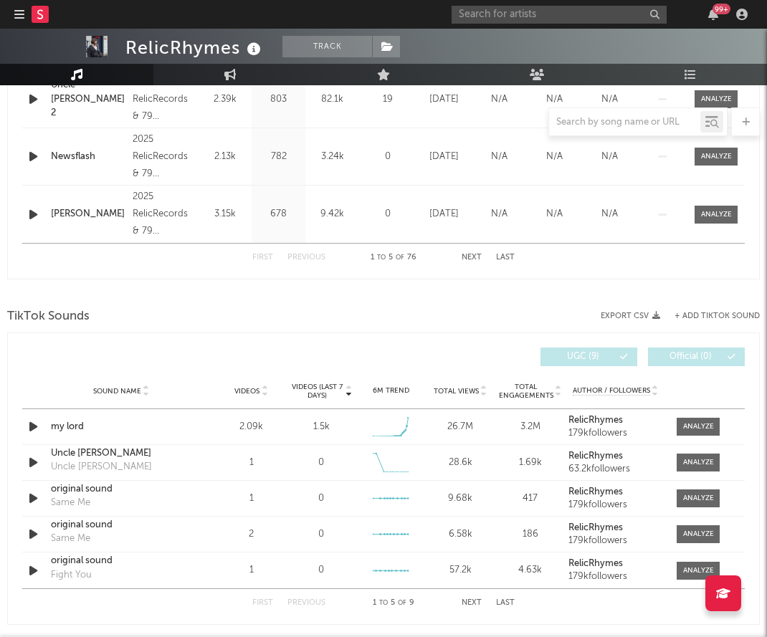
scroll to position [776, 0]
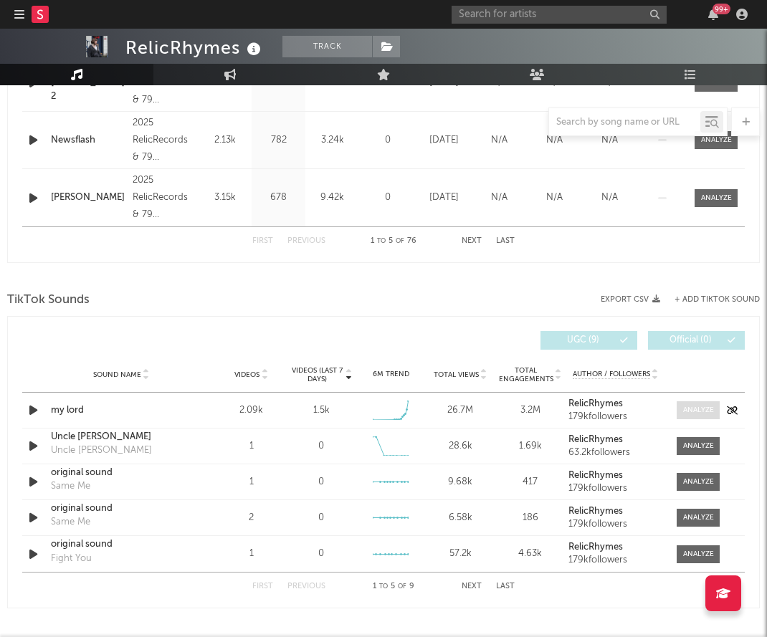
click at [704, 414] on div at bounding box center [698, 410] width 31 height 11
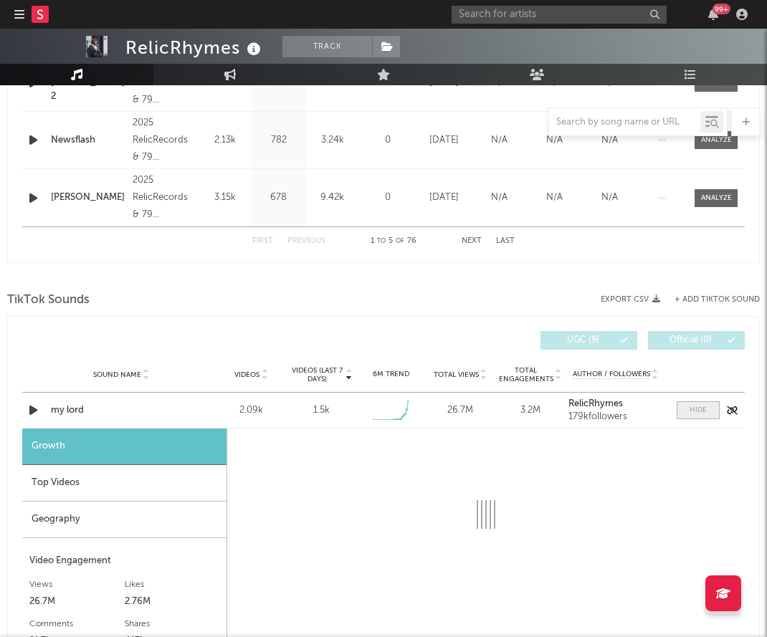
select select "1w"
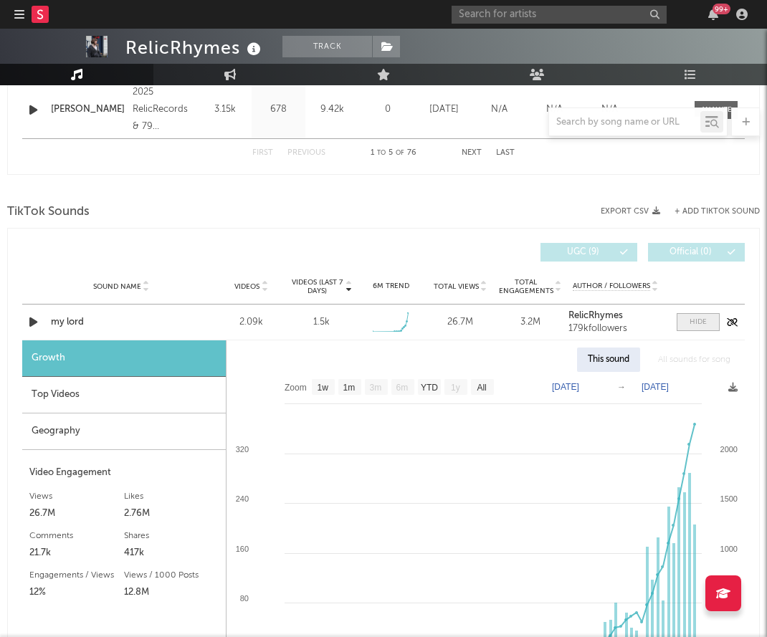
scroll to position [879, 0]
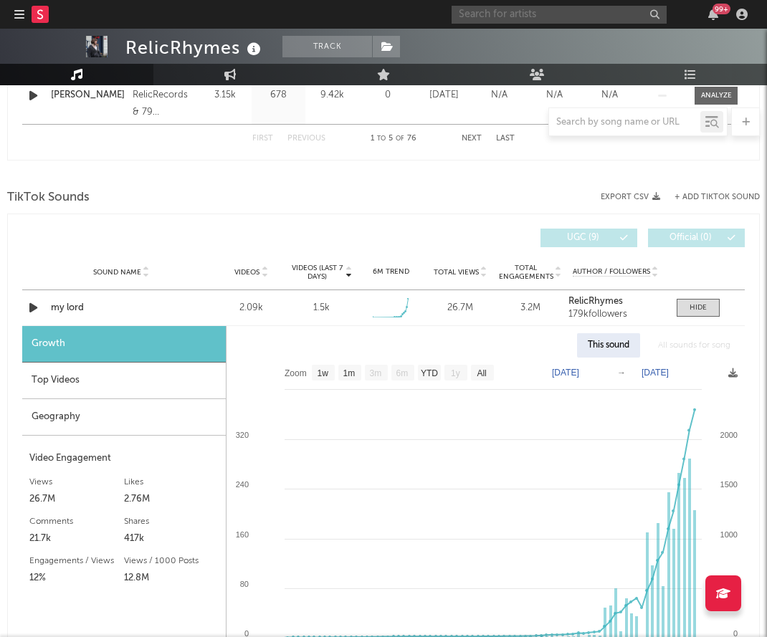
click at [539, 15] on input "text" at bounding box center [559, 15] width 215 height 18
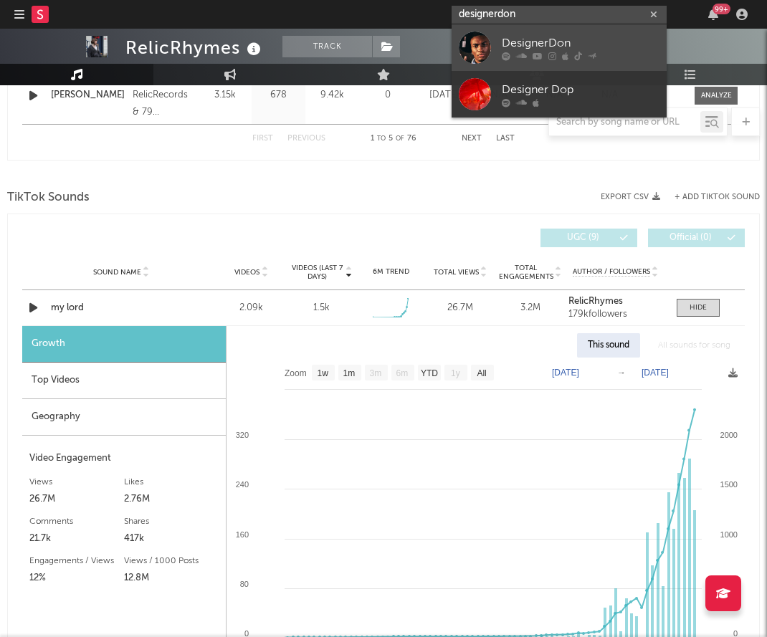
type input "designerdon"
click at [564, 34] on div "DesignerDon" at bounding box center [581, 42] width 158 height 17
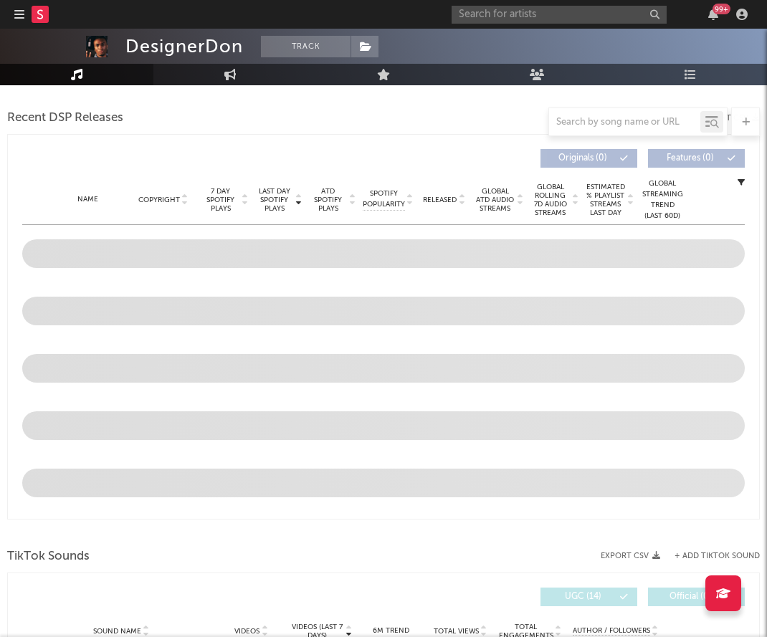
select select "6m"
